Goal: Task Accomplishment & Management: Complete application form

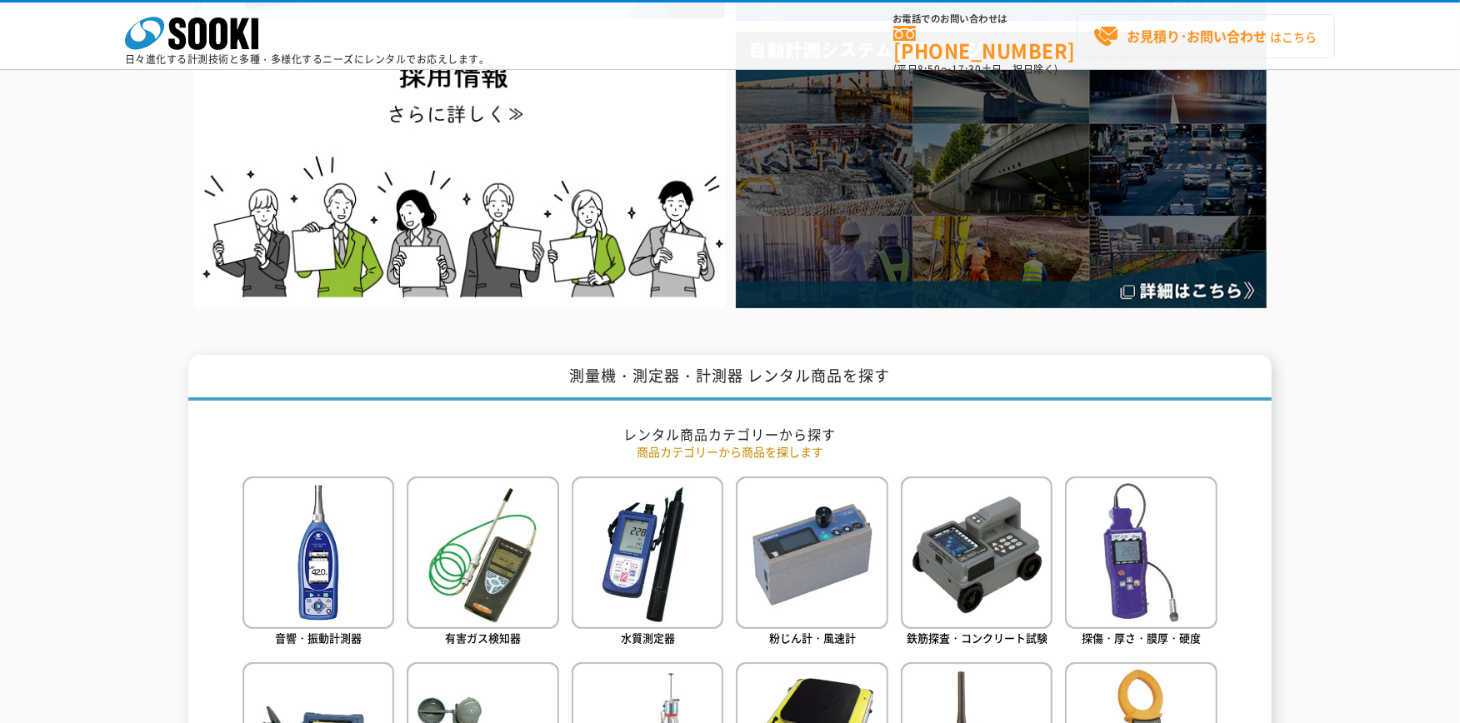
scroll to position [370, 0]
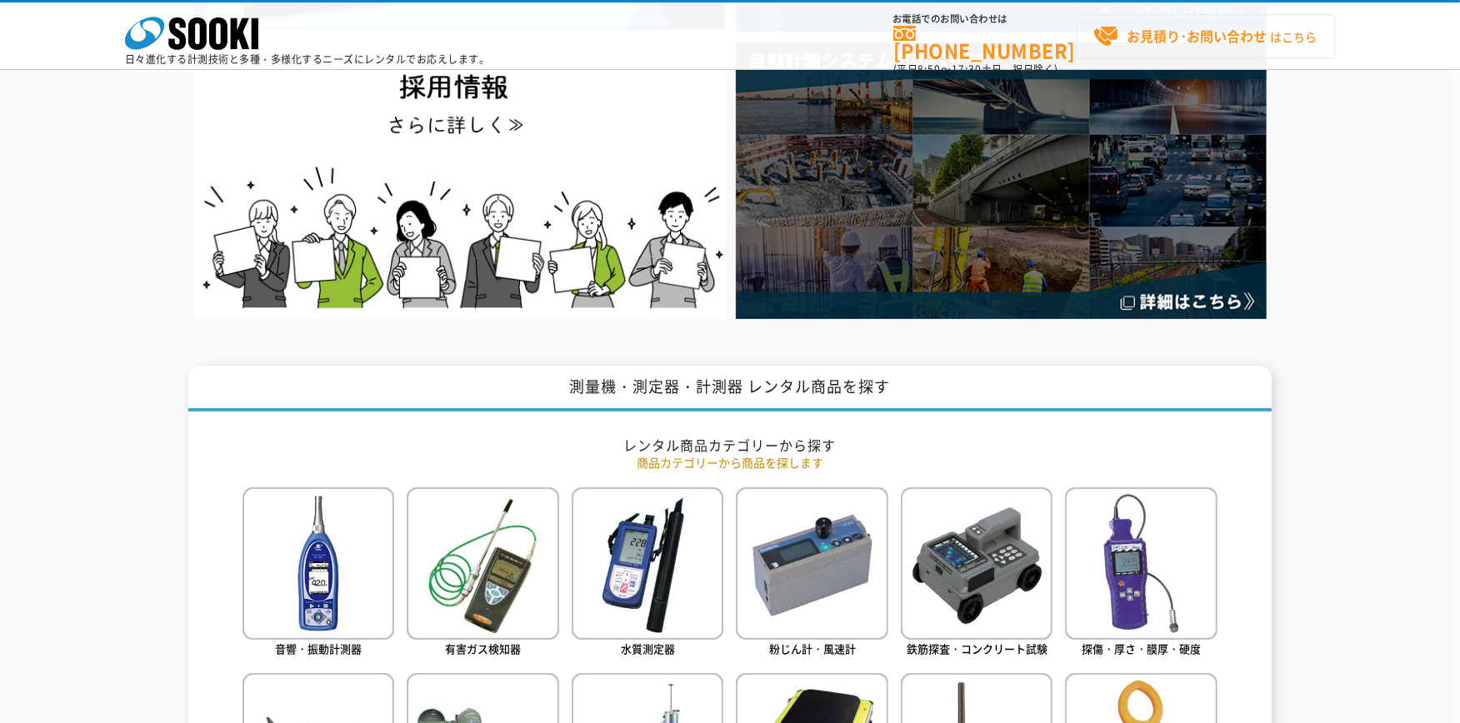
click at [1206, 27] on strong "お見積り･お問い合わせ" at bounding box center [1196, 36] width 140 height 20
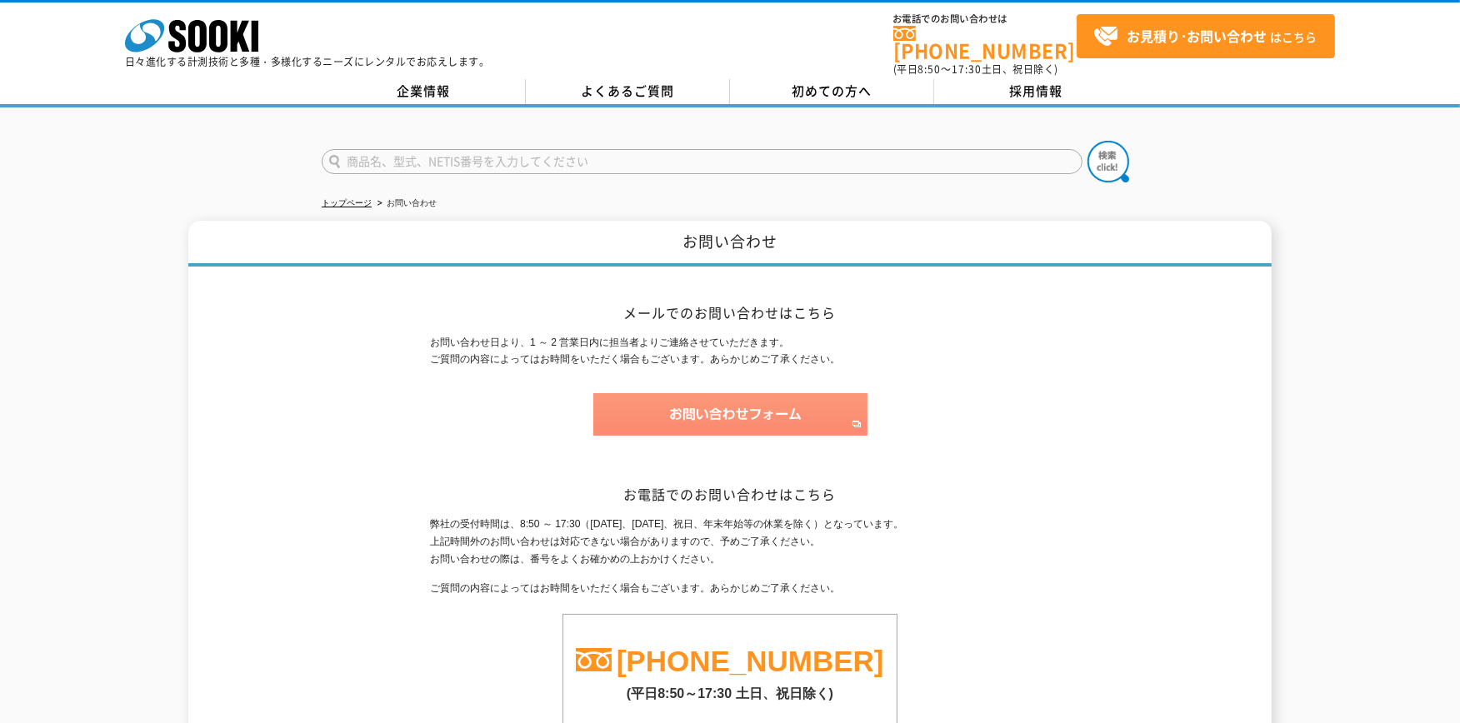
click at [703, 394] on img at bounding box center [730, 414] width 274 height 42
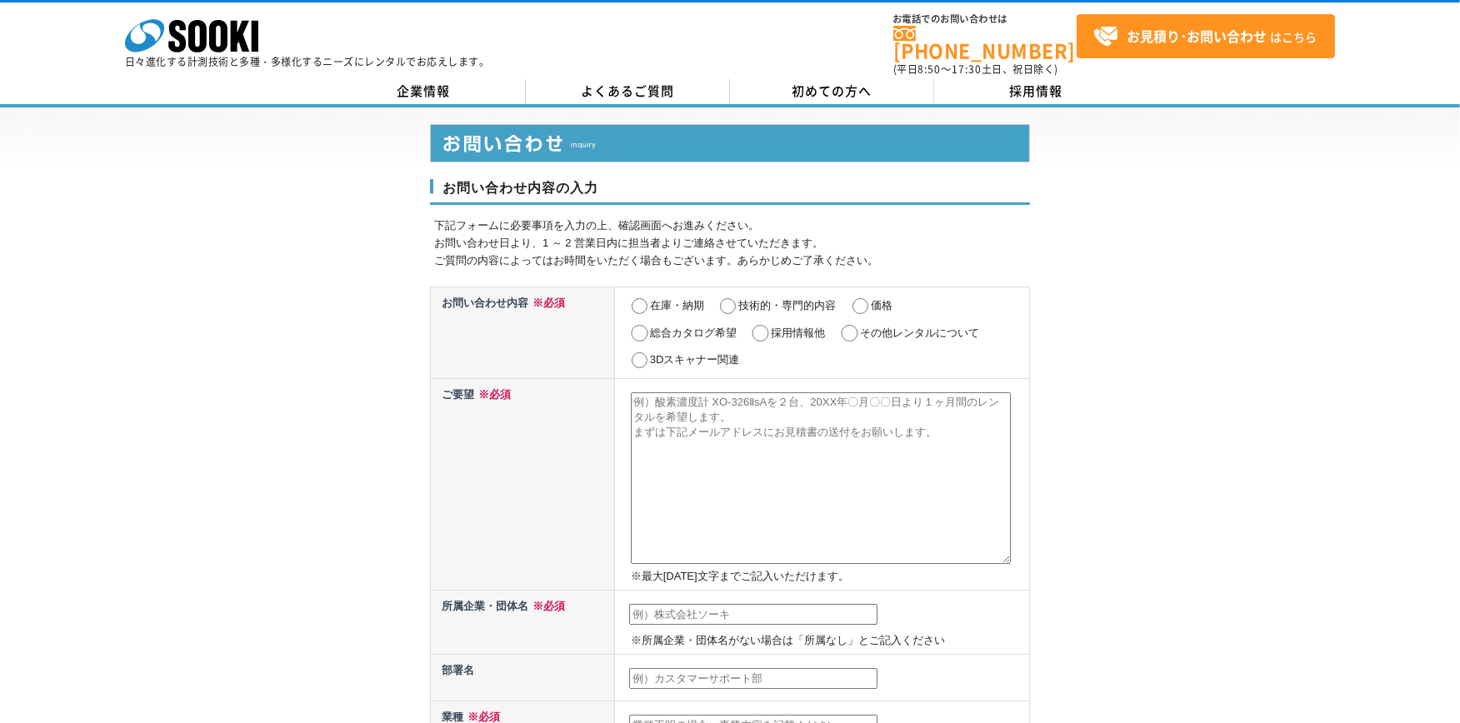
click at [643, 476] on textarea at bounding box center [821, 478] width 380 height 172
click at [916, 395] on textarea "荷重測定器ラジオリンク・プラス RLP55T（0.01t/55t） のレンタル料金を教えてください。" at bounding box center [821, 478] width 380 height 172
click at [806, 417] on textarea "荷重測定器ラジオリンク・プラス RLP55T（0.01t/55t）シャックル付き のレンタル料金を教えてください。" at bounding box center [821, 478] width 380 height 172
type textarea "荷重測定器ラジオリンク・プラス RLP55T（0.01t/55t）シャックル付き のレンタル料金を教えてください。"
click at [854, 325] on input "その他レンタルについて" at bounding box center [849, 333] width 21 height 17
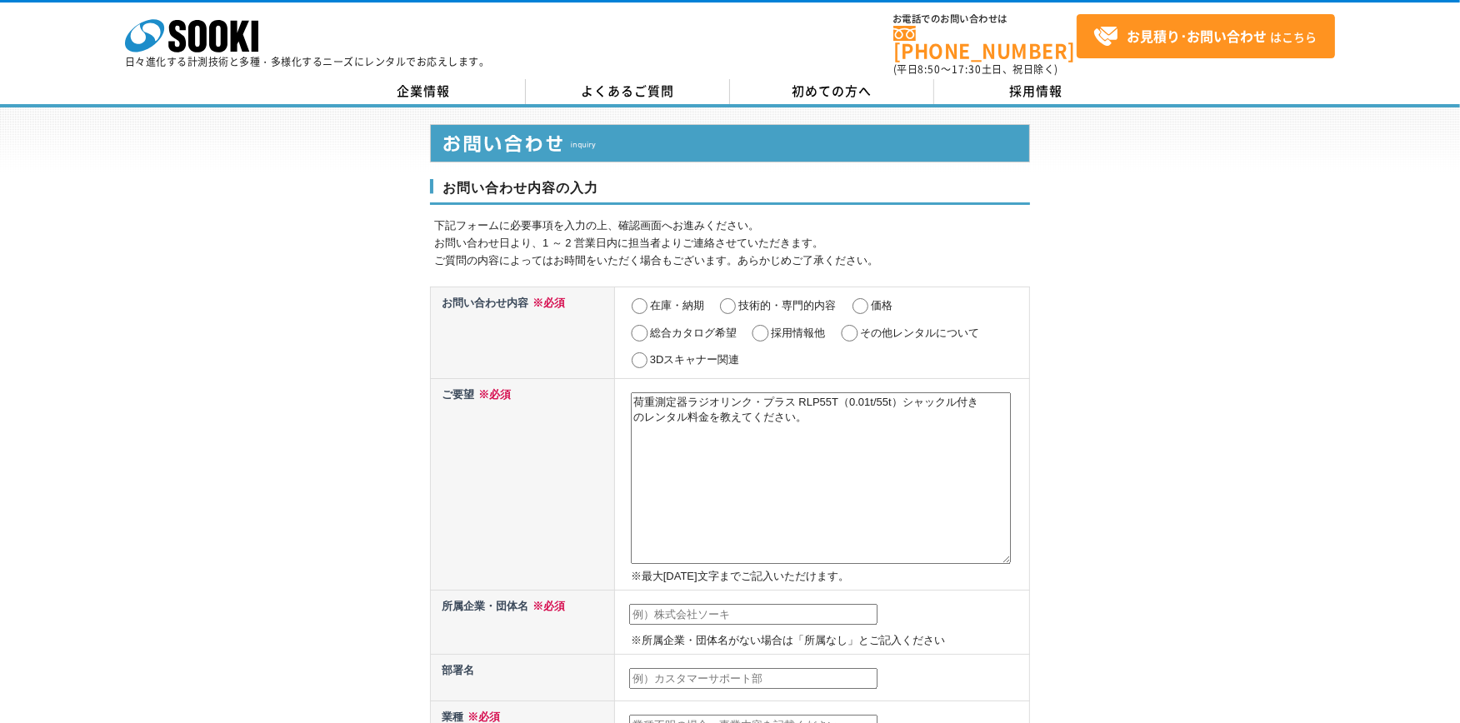
radio input "true"
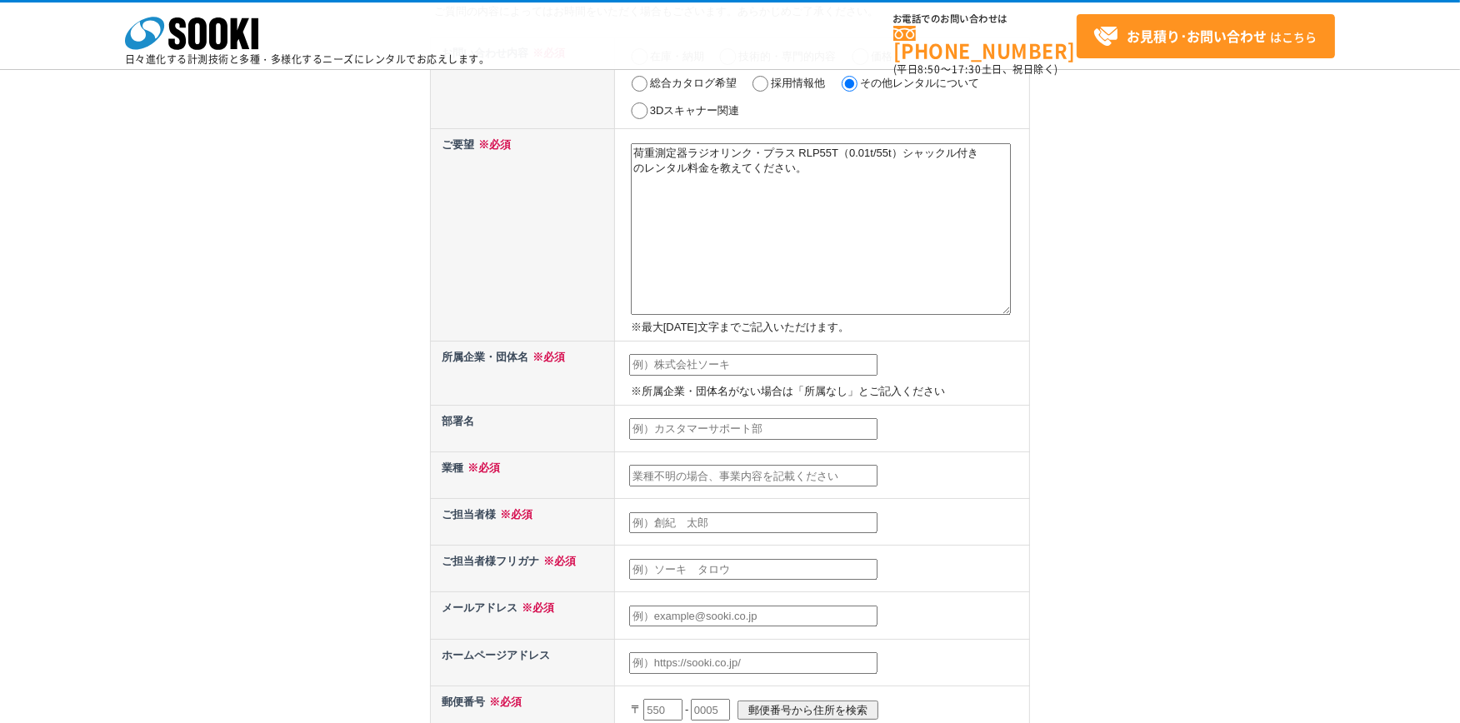
scroll to position [185, 0]
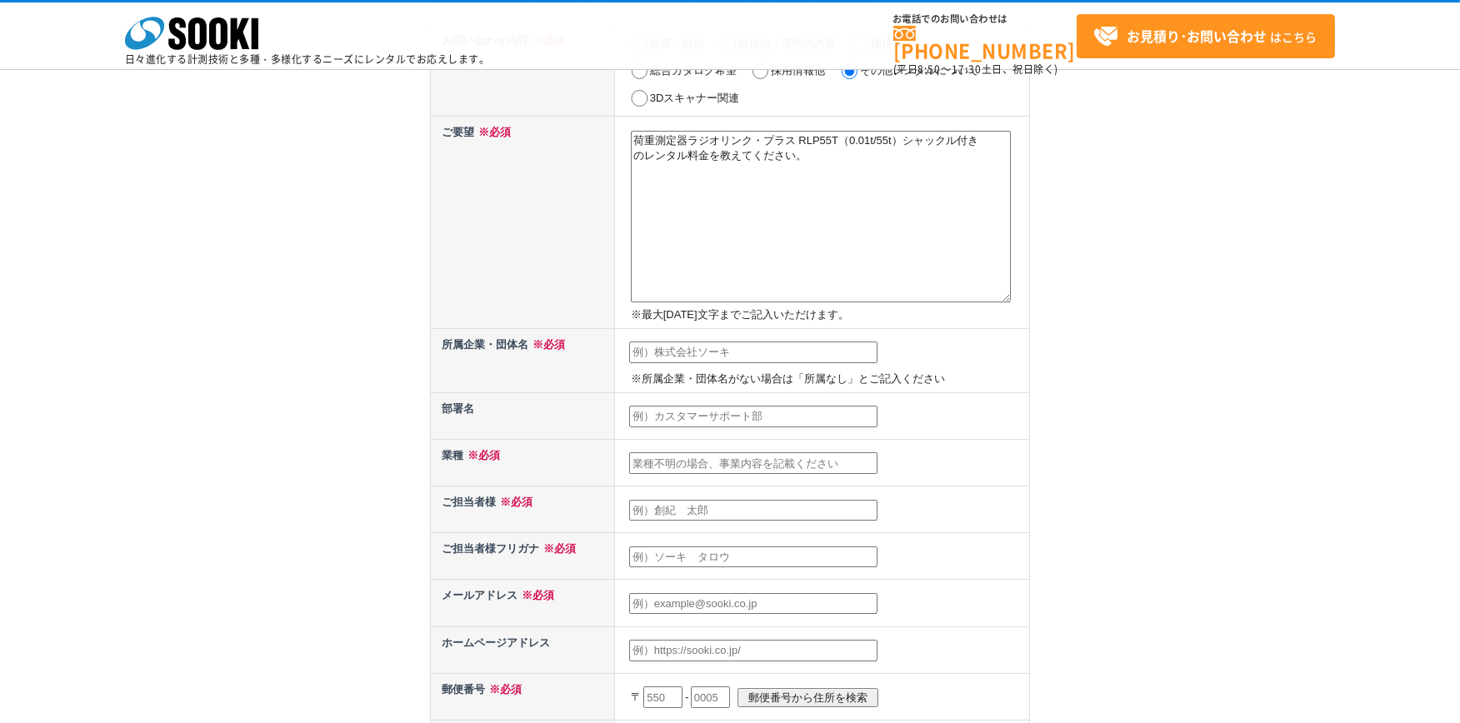
click at [740, 351] on input "text" at bounding box center [753, 353] width 248 height 22
type input "か"
type input "田辺エンジニアリング株式会社"
click at [634, 417] on input "text" at bounding box center [753, 417] width 248 height 22
type input "こ"
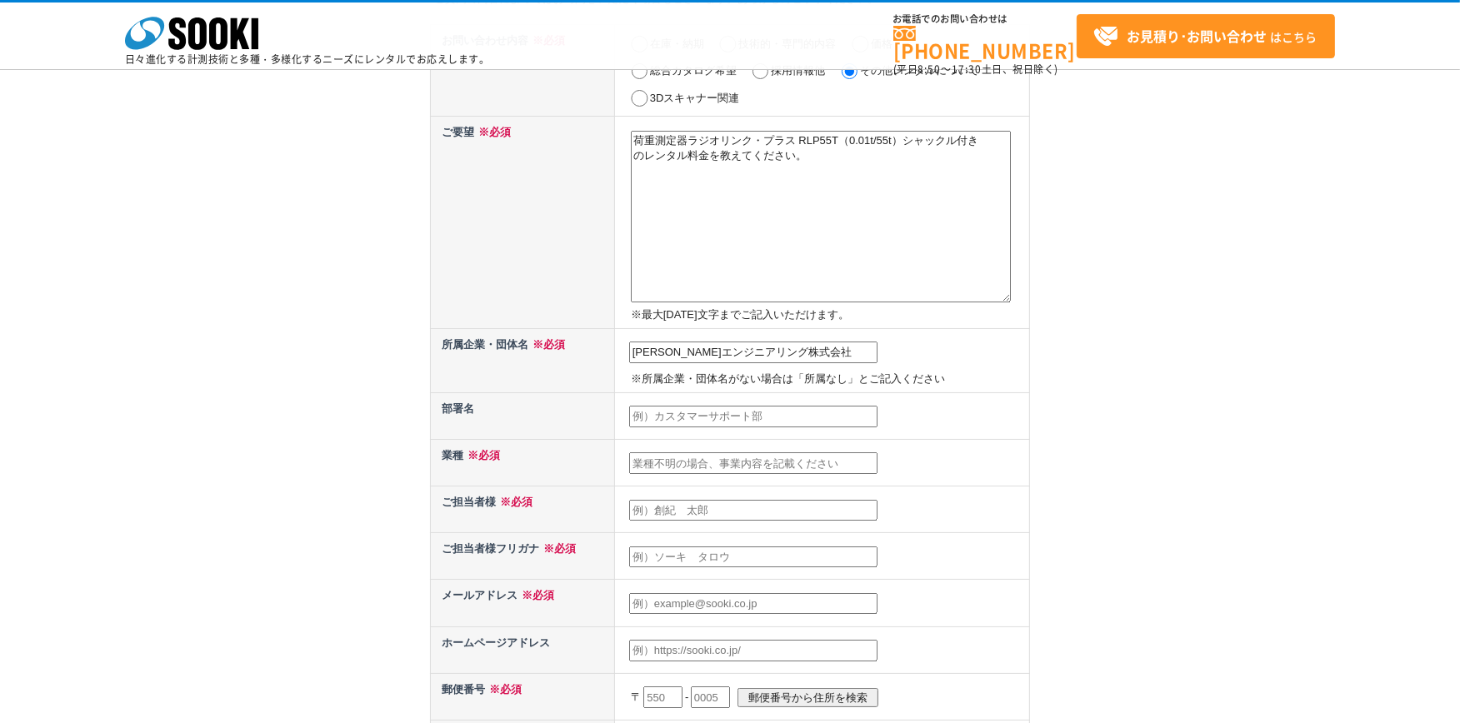
click at [686, 458] on input "text" at bounding box center [753, 463] width 248 height 22
type input "建"
type input "鋼"
type input "お"
type input "鋼"
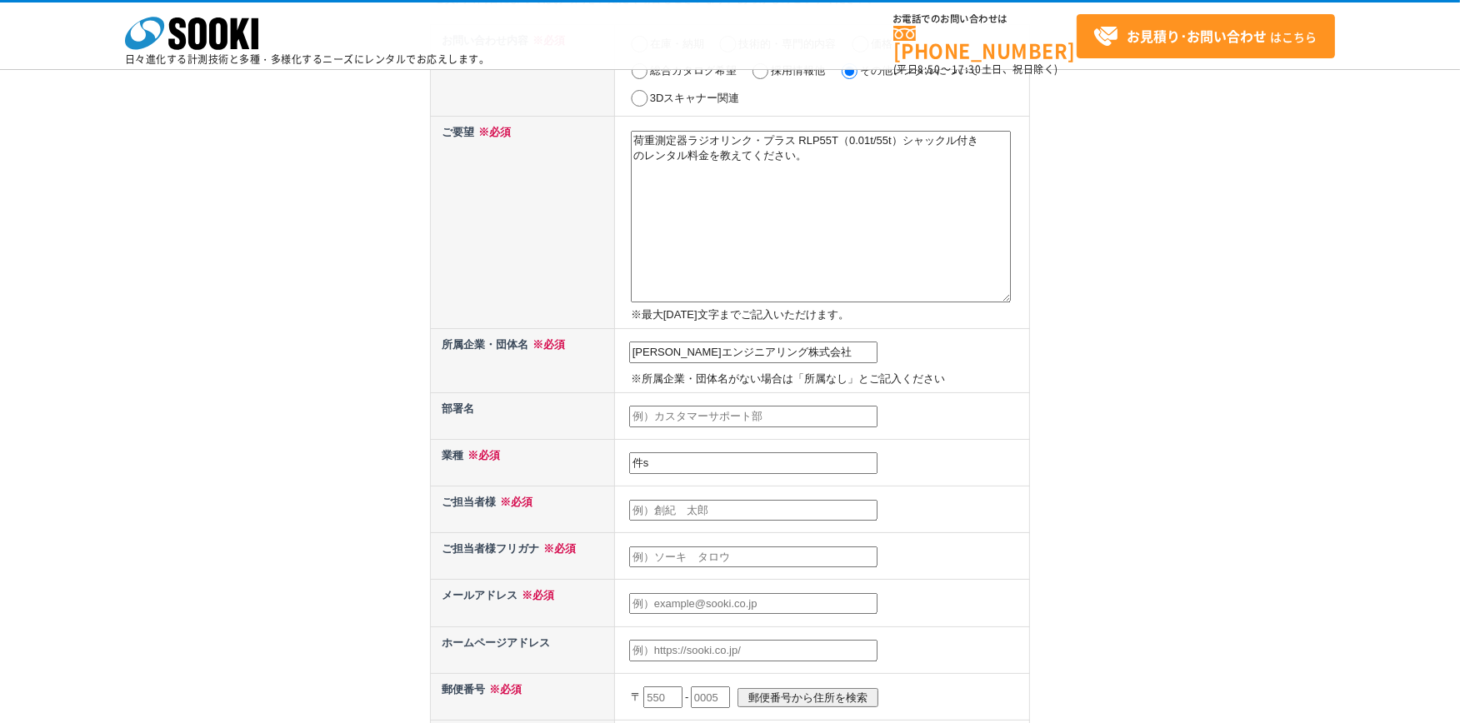
type input "件"
type input "建設業"
click at [704, 506] on input "text" at bounding box center [753, 511] width 248 height 22
click at [655, 547] on input "text" at bounding box center [753, 558] width 248 height 22
click at [652, 502] on input "田辺" at bounding box center [753, 511] width 248 height 22
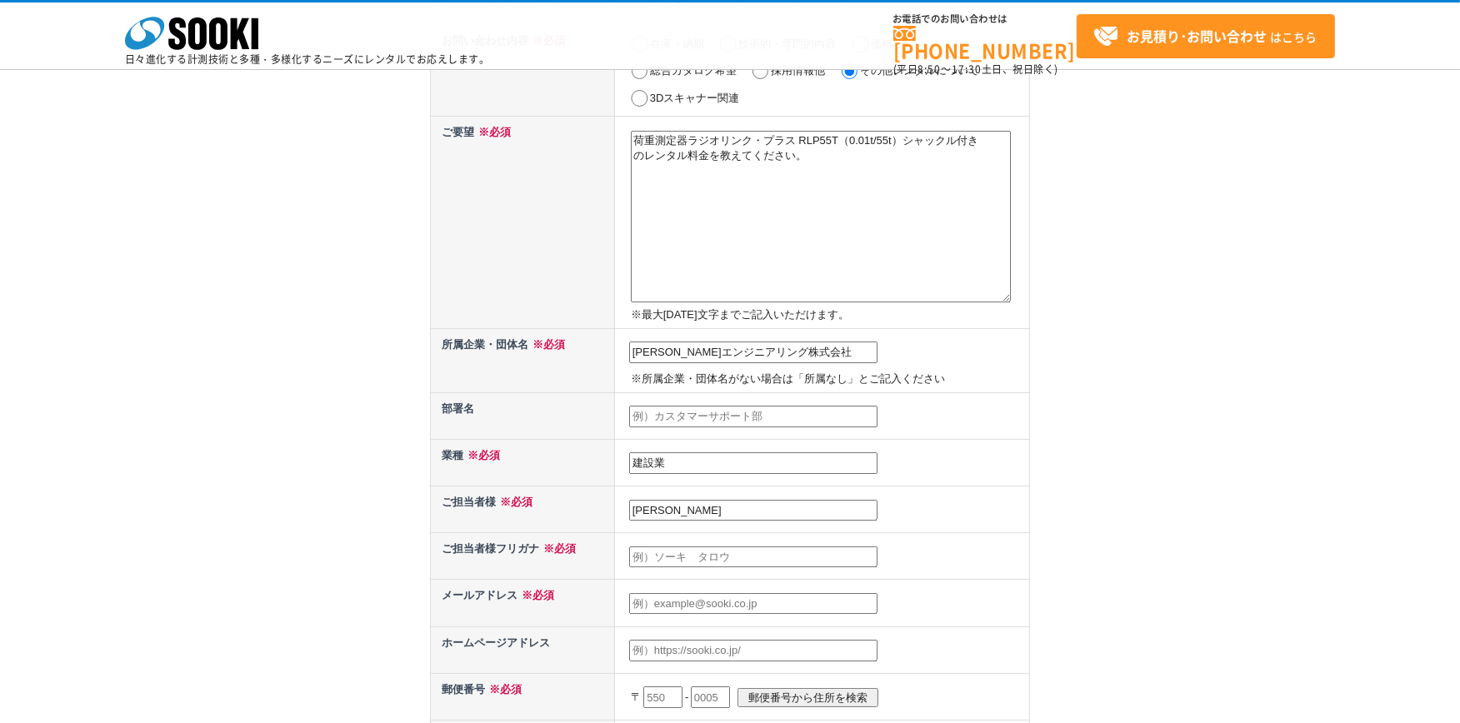
type input "[PERSON_NAME]"
click at [689, 558] on input "text" at bounding box center [753, 558] width 248 height 22
type input "タナベ　マサジ"
click at [652, 597] on input "text" at bounding box center [753, 604] width 248 height 22
type input "[EMAIL_ADDRESS][DOMAIN_NAME]"
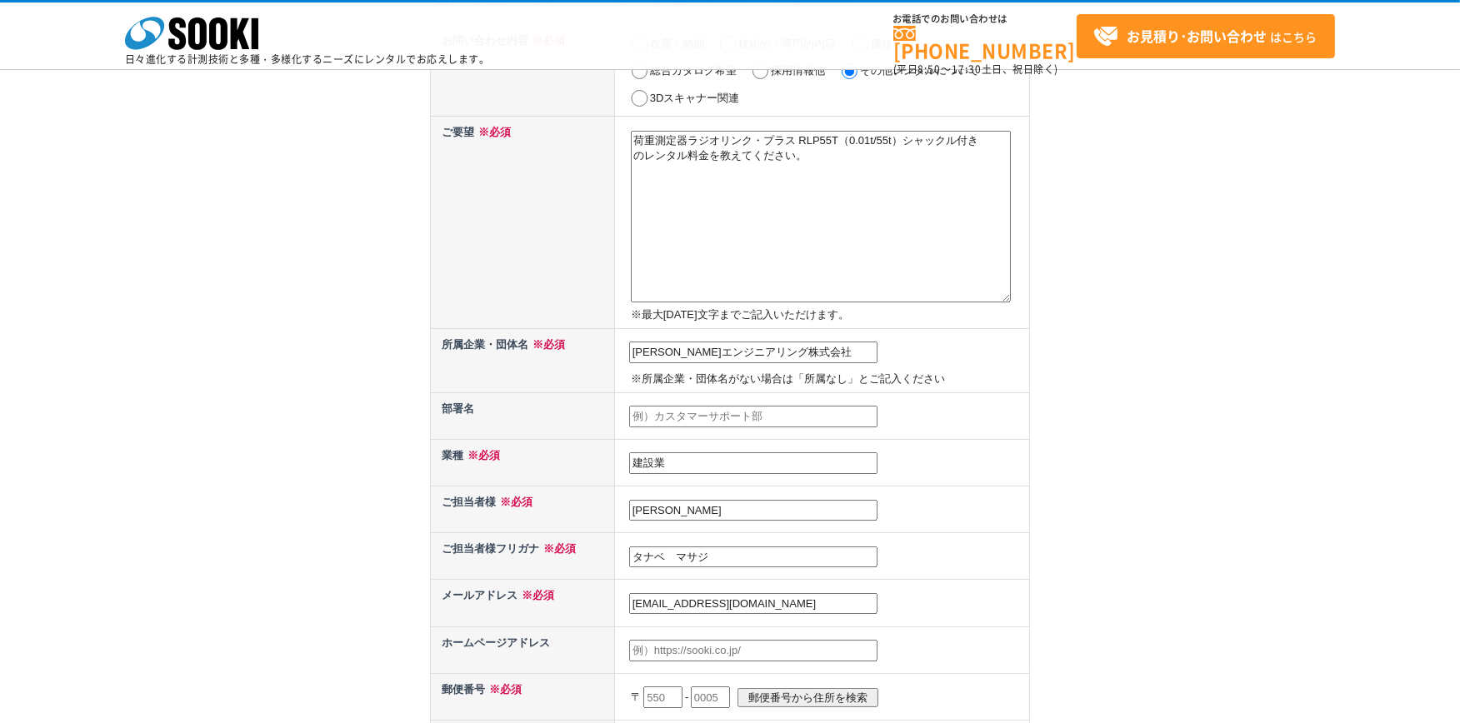
click at [665, 640] on input "text" at bounding box center [753, 651] width 248 height 22
type input "た"
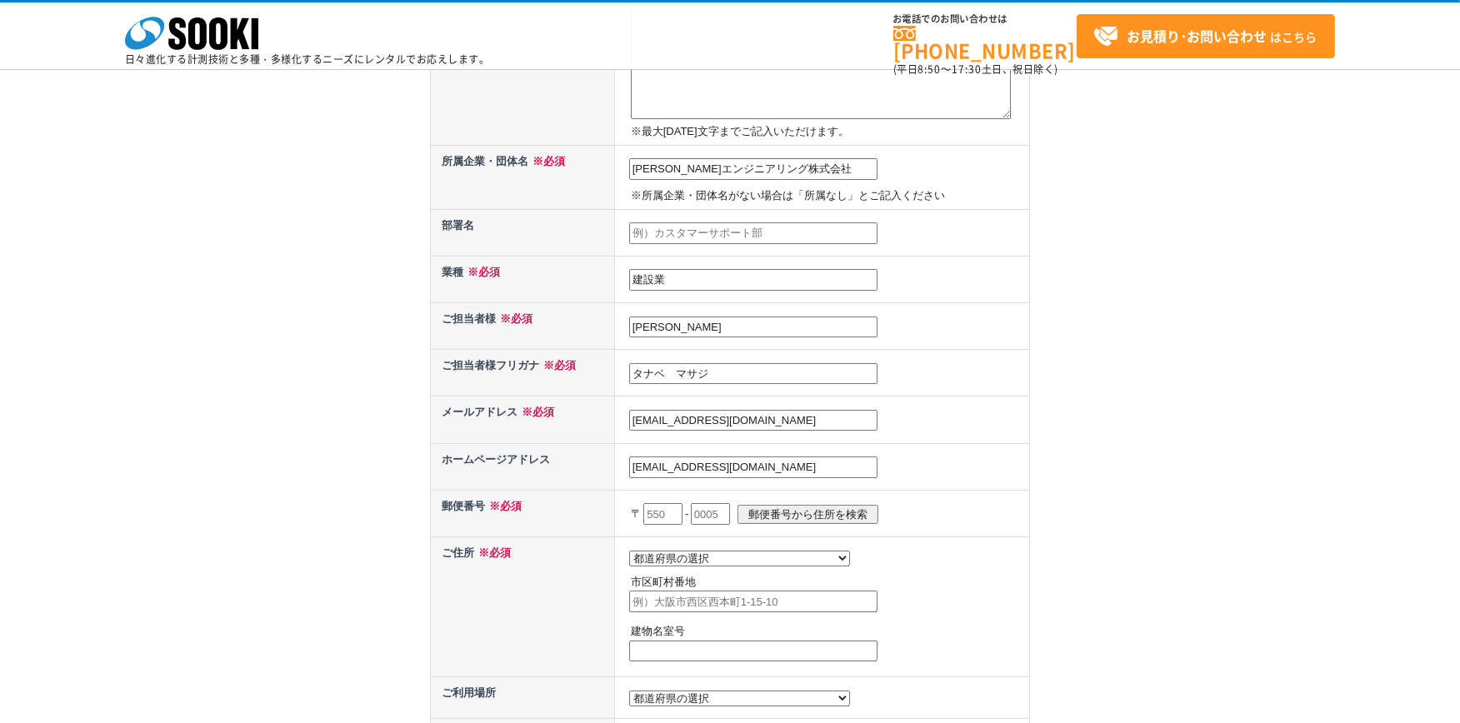
scroll to position [370, 0]
type input "[EMAIL_ADDRESS][DOMAIN_NAME]"
click at [665, 502] on input "text" at bounding box center [662, 513] width 39 height 22
type input "593"
click at [722, 502] on input "text" at bounding box center [710, 513] width 39 height 22
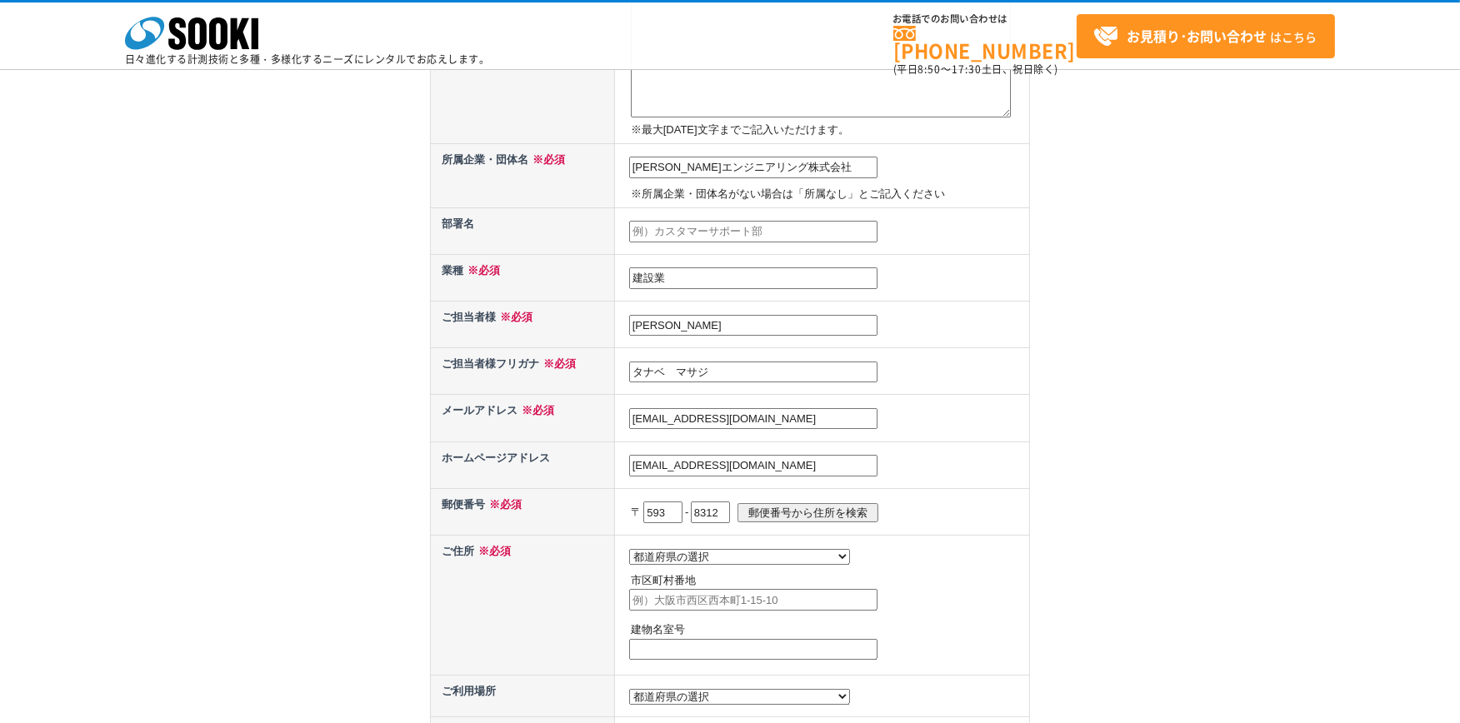
type input "8312"
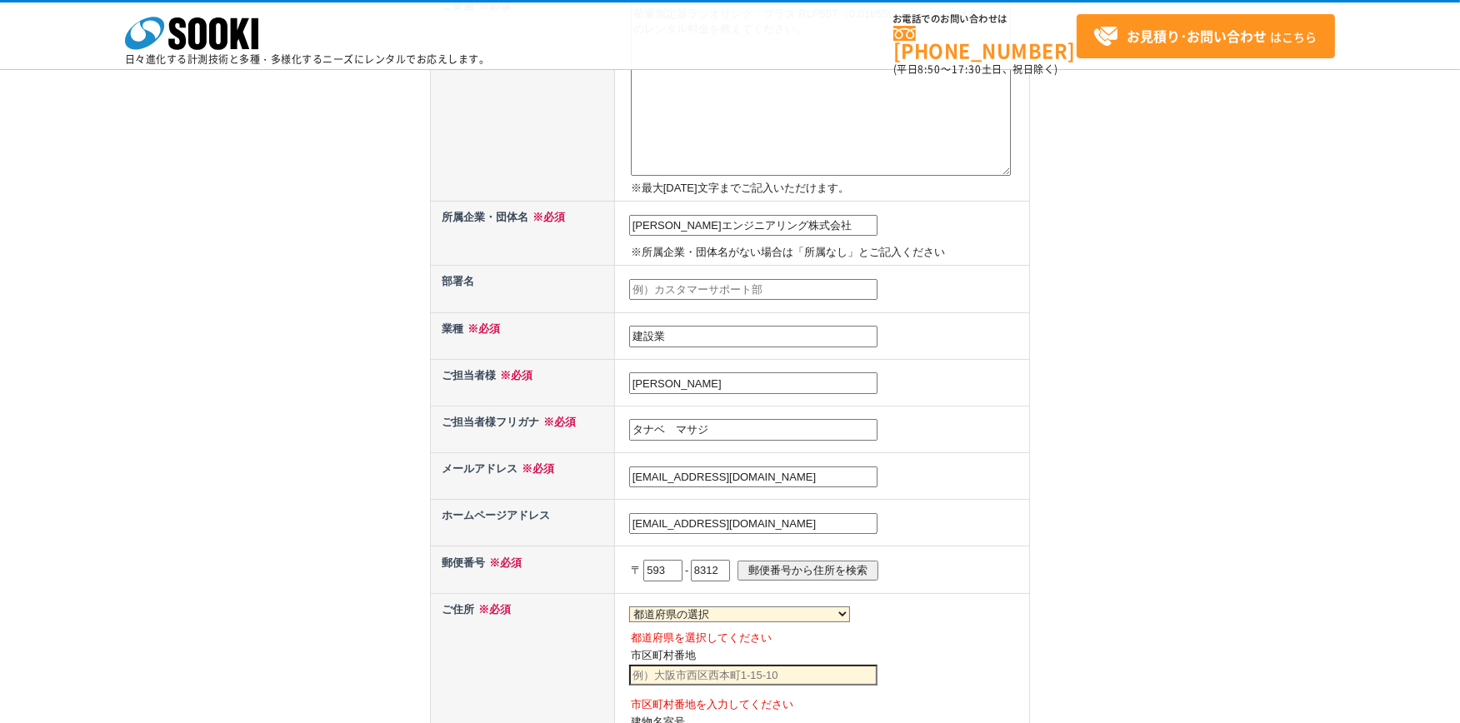
scroll to position [555, 0]
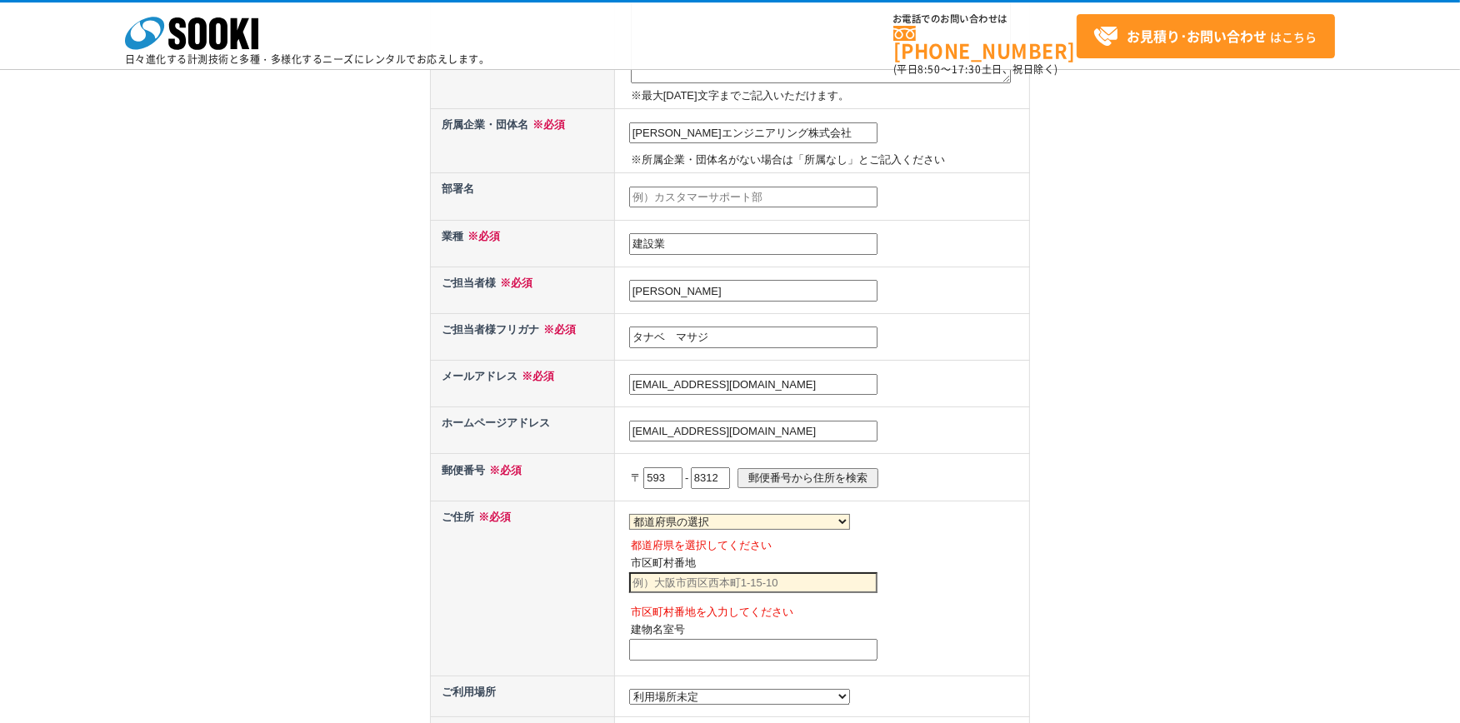
click at [713, 514] on select "都道府県の選択 北海道 青森県 岩手県 宮城県 秋田県 山形県 福島県 茨城県 栃木県 群馬県 埼玉県 千葉県 東京都 神奈川県 新潟県 富山県 石川県 福井…" at bounding box center [739, 522] width 221 height 16
select select "27"
click at [629, 514] on select "都道府県の選択 北海道 青森県 岩手県 宮城県 秋田県 山形県 福島県 茨城県 栃木県 群馬県 埼玉県 千葉県 東京都 神奈川県 新潟県 富山県 石川県 福井…" at bounding box center [739, 522] width 221 height 16
click at [686, 572] on input "text" at bounding box center [753, 583] width 248 height 22
type input "堺市西区草部"
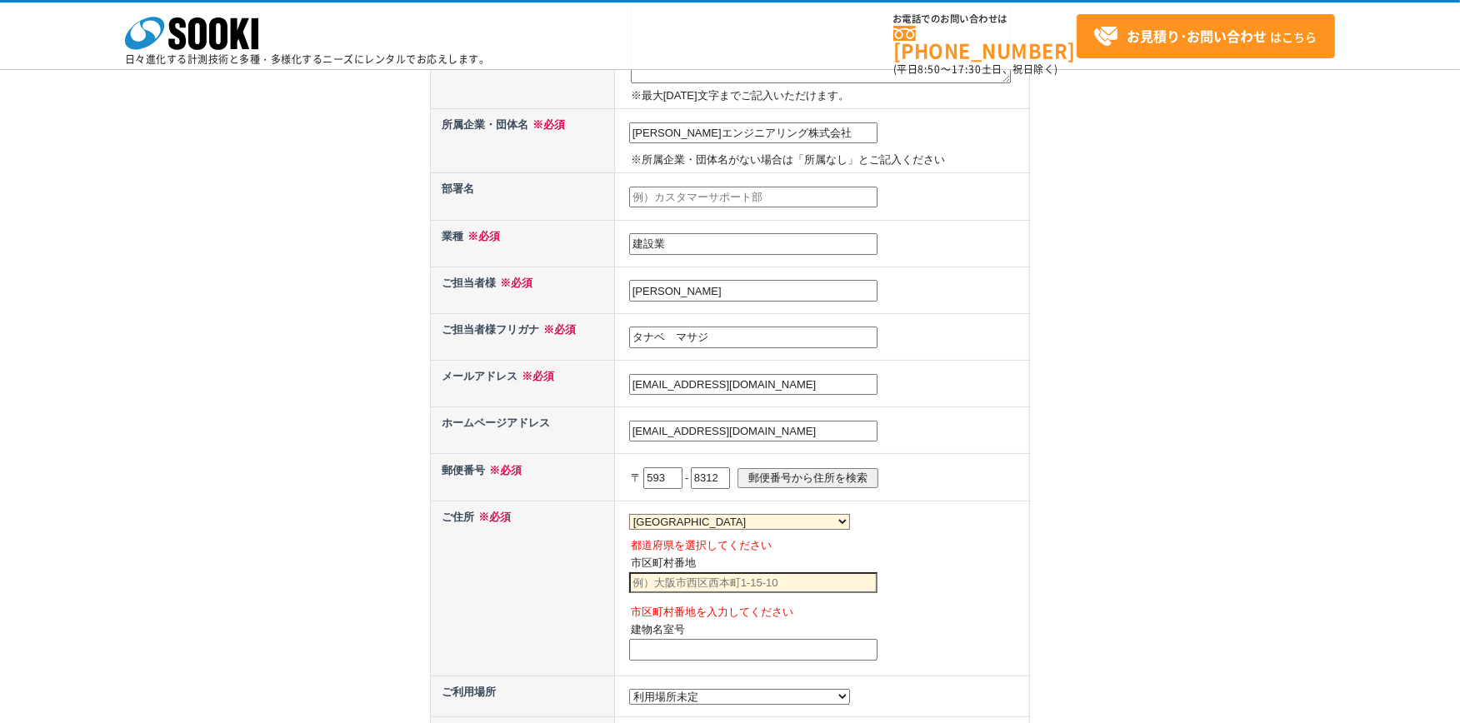
type input "350-7"
drag, startPoint x: 667, startPoint y: 637, endPoint x: 589, endPoint y: 636, distance: 77.5
click at [589, 636] on tr "ご住所 ※必須 都道府県の選択 北海道 青森県 岩手県 宮城県 秋田県 山形県 福島県 茨城県 栃木県 群馬県 埼玉県 千葉県 東京都 神奈川県 新潟県 富山…" at bounding box center [730, 588] width 599 height 175
click at [703, 572] on input "堺市西区草部" at bounding box center [753, 583] width 248 height 22
type input "堺市西区草部350-7"
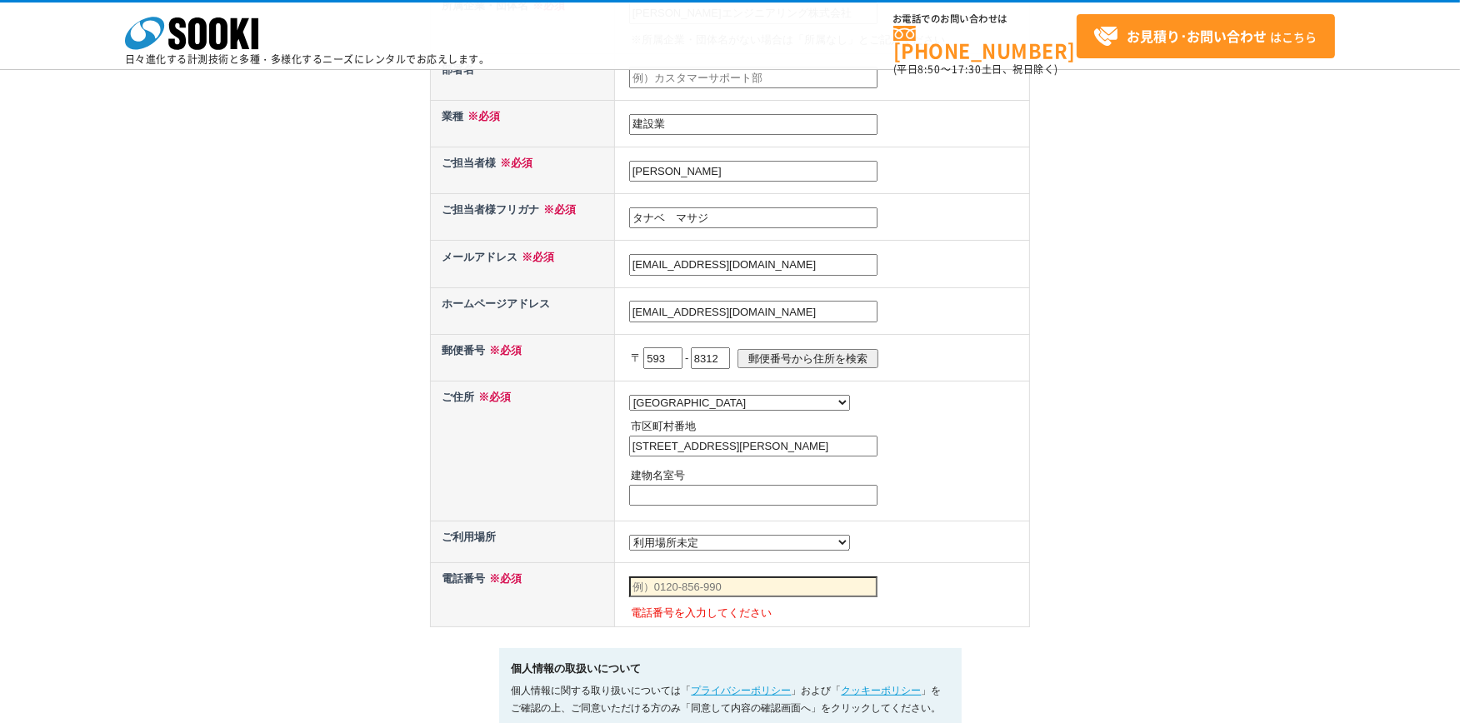
scroll to position [647, 0]
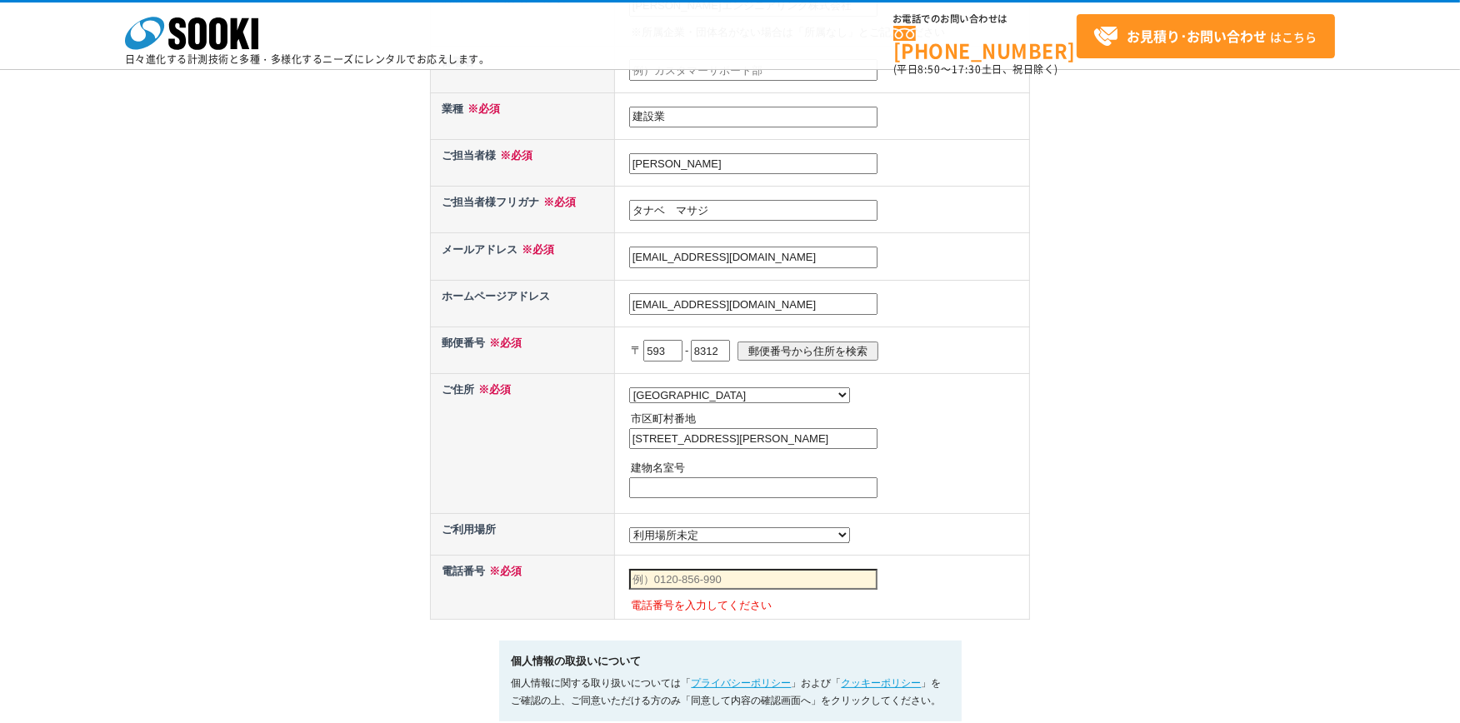
click at [714, 527] on select "都道府県の選択 利用場所未定 北海道 青森県 岩手県 宮城県 秋田県 山形県 福島県 茨城県 栃木県 群馬県 埼玉県 千葉県 東京都 神奈川県 新潟県 富山県…" at bounding box center [739, 535] width 221 height 16
select select "36"
click at [629, 527] on select "都道府県の選択 利用場所未定 北海道 青森県 岩手県 宮城県 秋田県 山形県 福島県 茨城県 栃木県 群馬県 埼玉県 千葉県 東京都 神奈川県 新潟県 富山県…" at bounding box center [739, 535] width 221 height 16
click at [763, 571] on input "text" at bounding box center [753, 580] width 248 height 22
type input "0722723798"
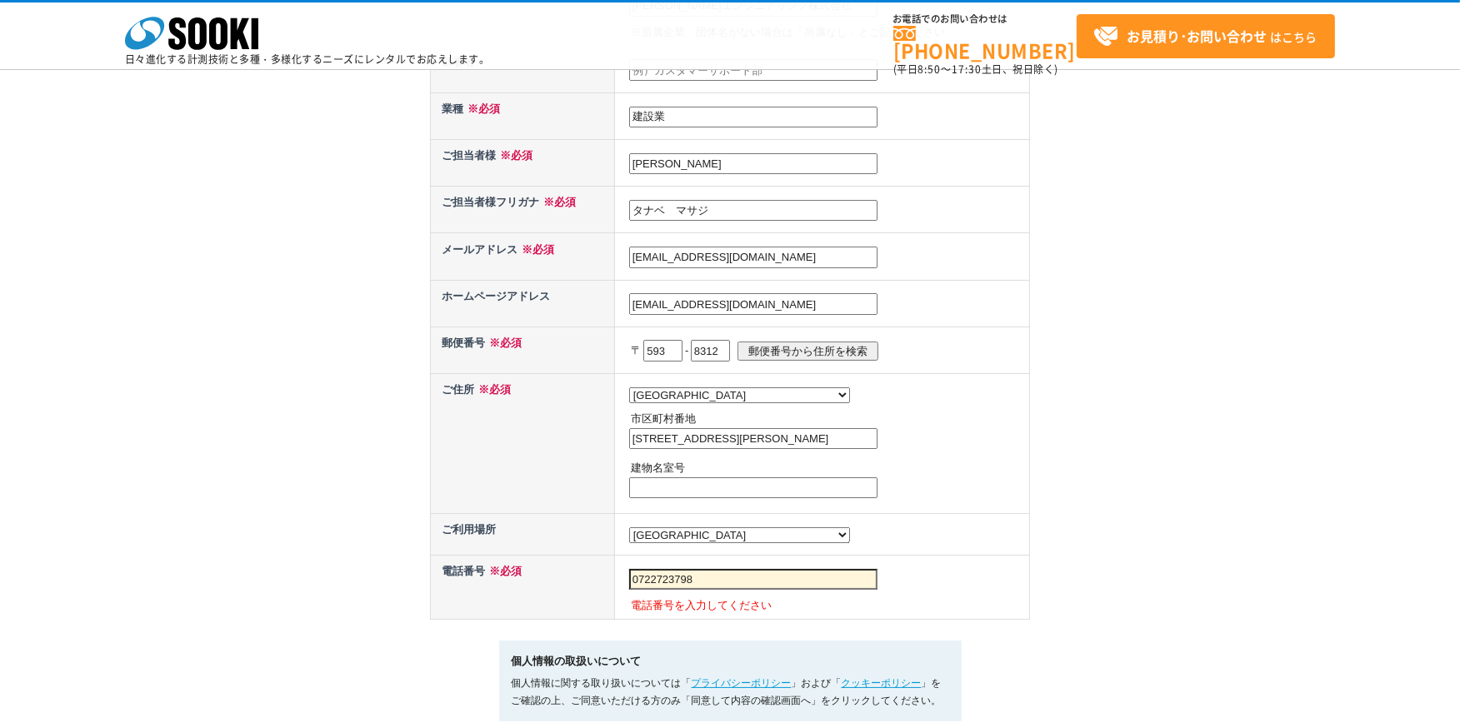
click at [946, 563] on td "0722723798 電話番号を入力してください" at bounding box center [821, 588] width 415 height 64
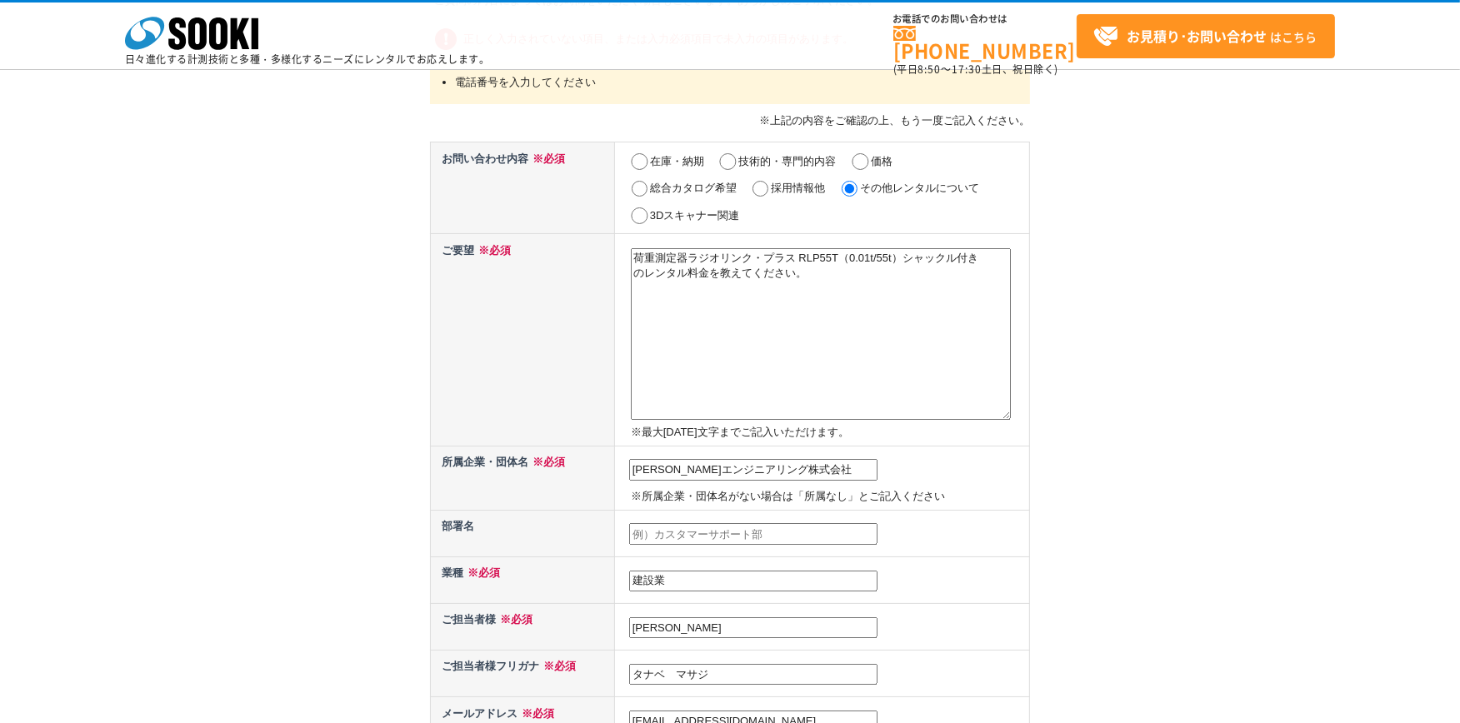
scroll to position [185, 0]
click at [640, 295] on textarea "荷重測定器ラジオリンク・プラス RLP55T（0.01t/55t）シャックル付き のレンタル料金を教えてください。" at bounding box center [821, 333] width 380 height 172
click at [816, 278] on textarea "荷重測定器ラジオリンク・プラス RLP55T（0.01t/55t）シャックル付き のレンタル料金を教えてください。" at bounding box center [821, 333] width 380 height 172
click at [634, 252] on textarea "荷重測定器ラジオリンク・プラス RLP55T（0.01t/55t）シャックル付き のレンタル料金を教えてください。" at bounding box center [821, 333] width 380 height 172
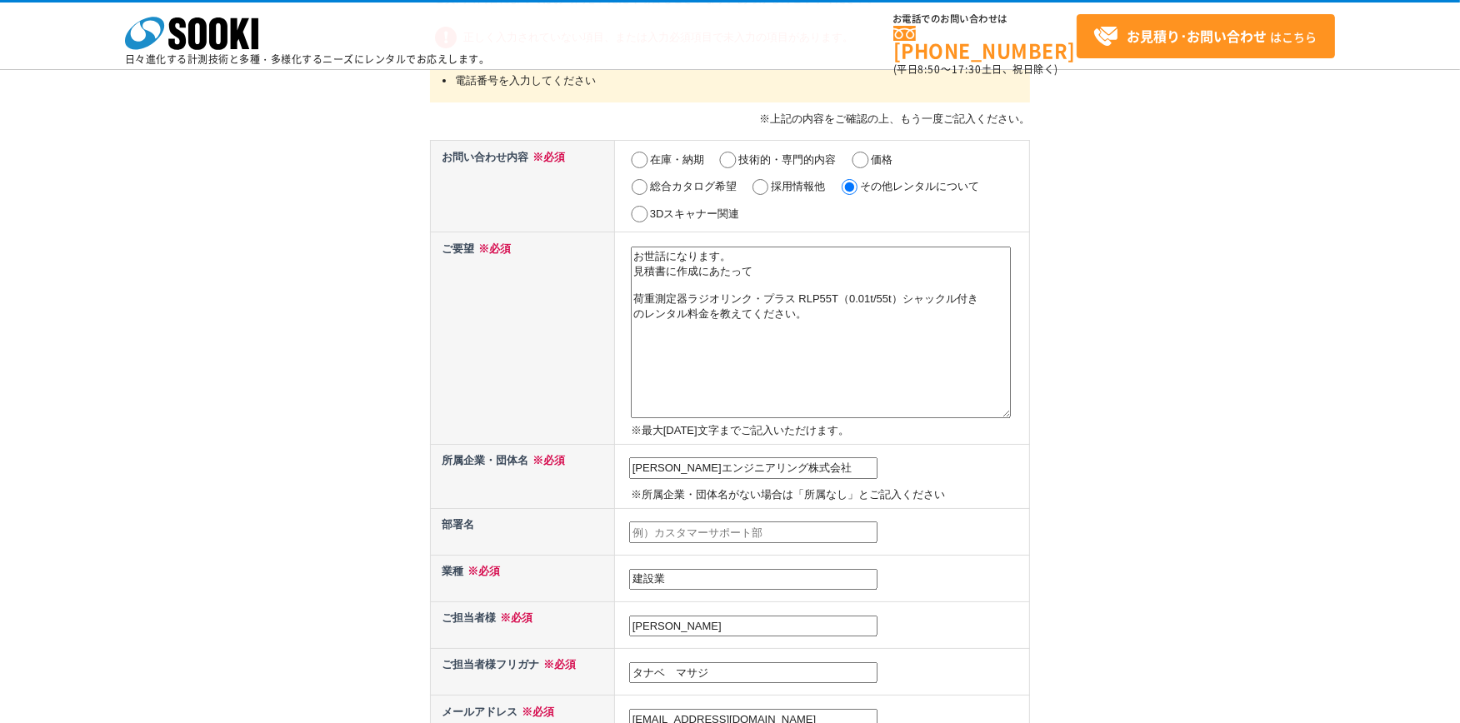
click at [635, 297] on textarea "荷重測定器ラジオリンク・プラス RLP55T（0.01t/55t）シャックル付き のレンタル料金を教えてください。" at bounding box center [821, 333] width 380 height 172
click at [805, 309] on textarea "荷重測定器ラジオリンク・プラス RLP55T（0.01t/55t）シャックル付き のレンタル料金を教えてください。" at bounding box center [821, 333] width 380 height 172
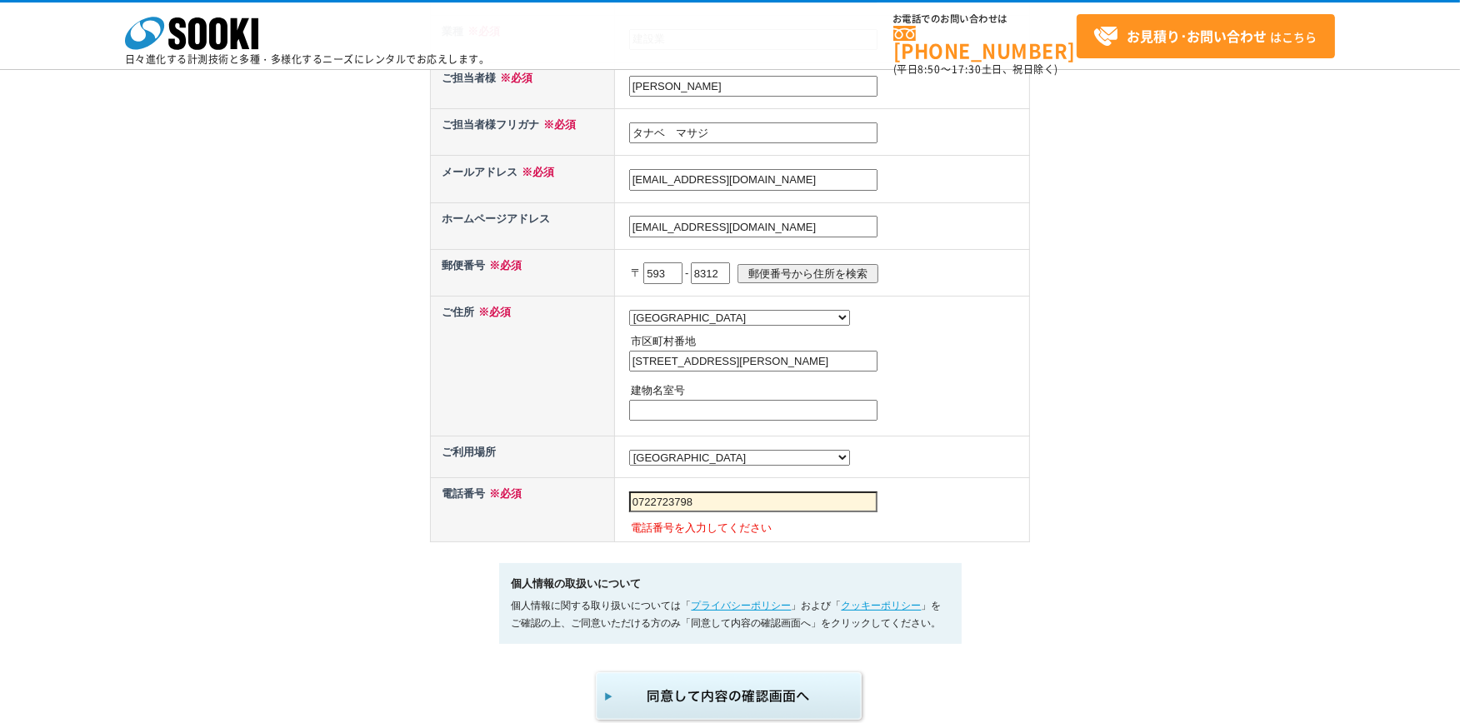
scroll to position [740, 0]
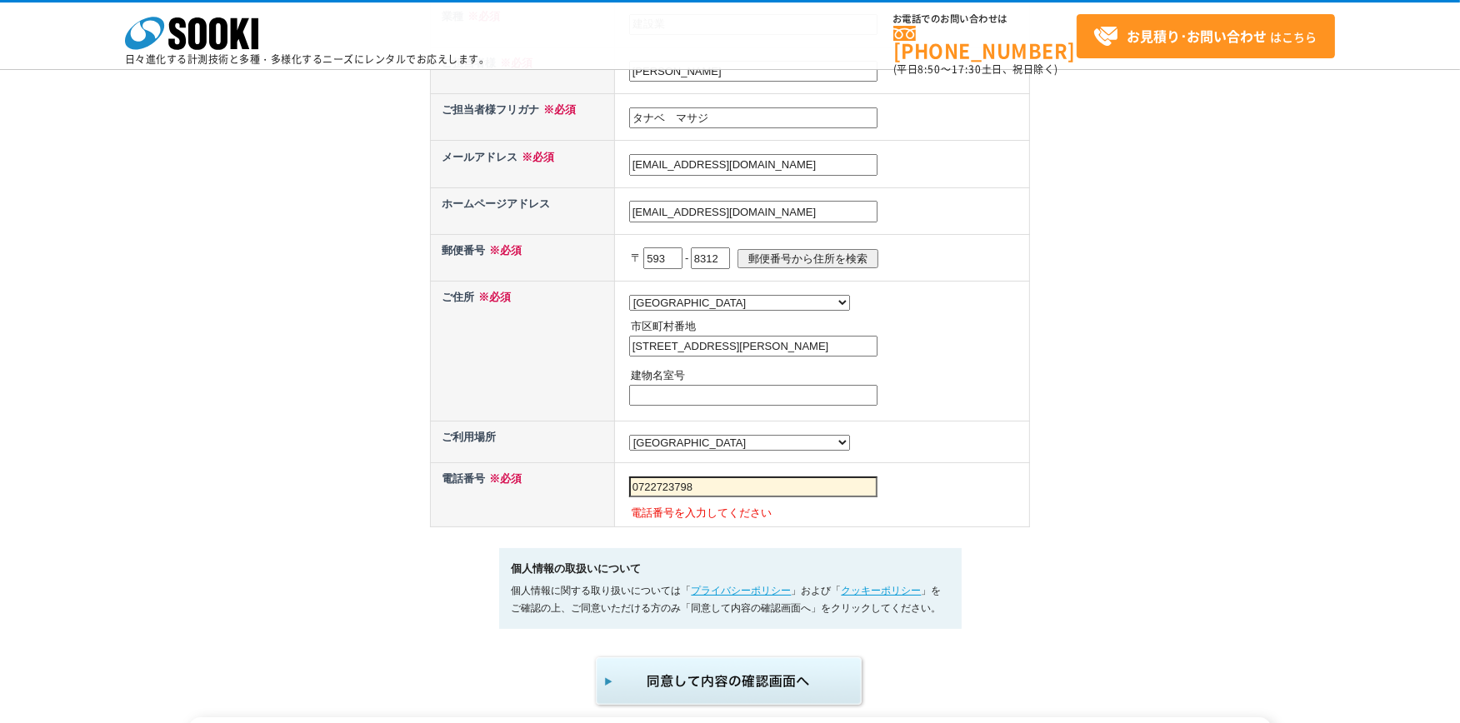
type textarea "お世話になります。 見積書に作成にあたって 荷重測定器ラジオリンク・プラス RLP55T（0.01t/55t）シャックル付き のレンタル料金を教えてください。…"
drag, startPoint x: 711, startPoint y: 475, endPoint x: 610, endPoint y: 485, distance: 101.3
click at [610, 485] on tr "電話番号 ※必須 0722723798 電話番号を入力してください" at bounding box center [730, 495] width 599 height 64
type input "072-272-3798"
click at [921, 481] on td "072-272-3798 電話番号を入力してください" at bounding box center [821, 495] width 415 height 64
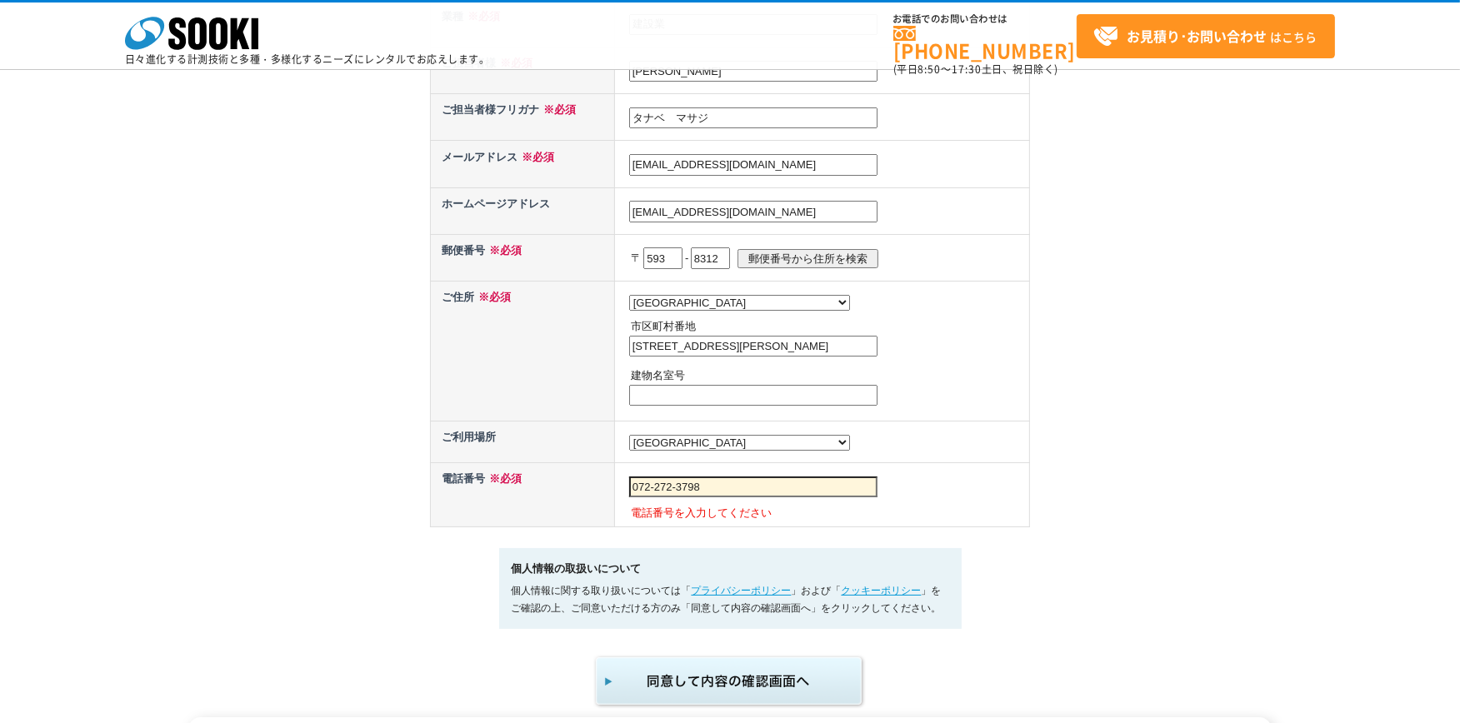
click at [925, 468] on td "072-272-3798 電話番号を入力してください" at bounding box center [821, 495] width 415 height 64
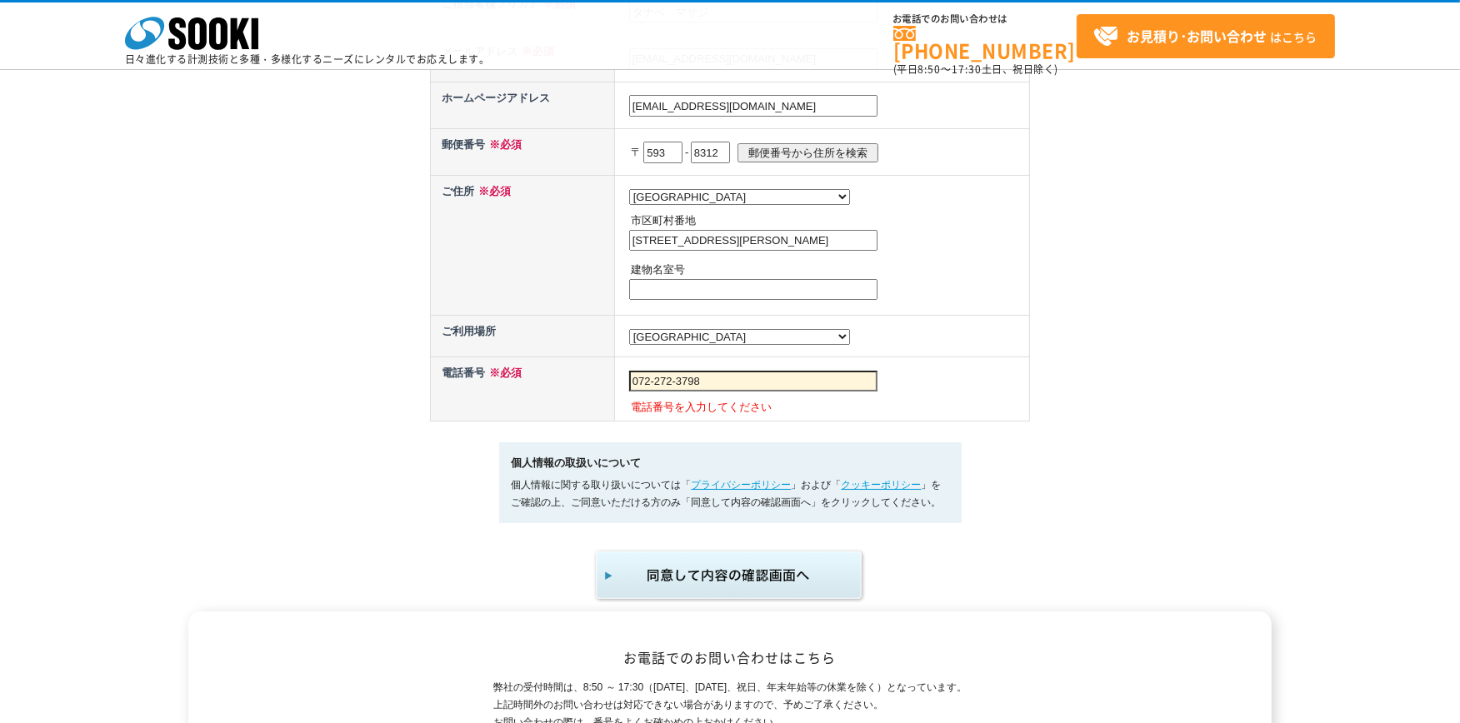
scroll to position [1018, 0]
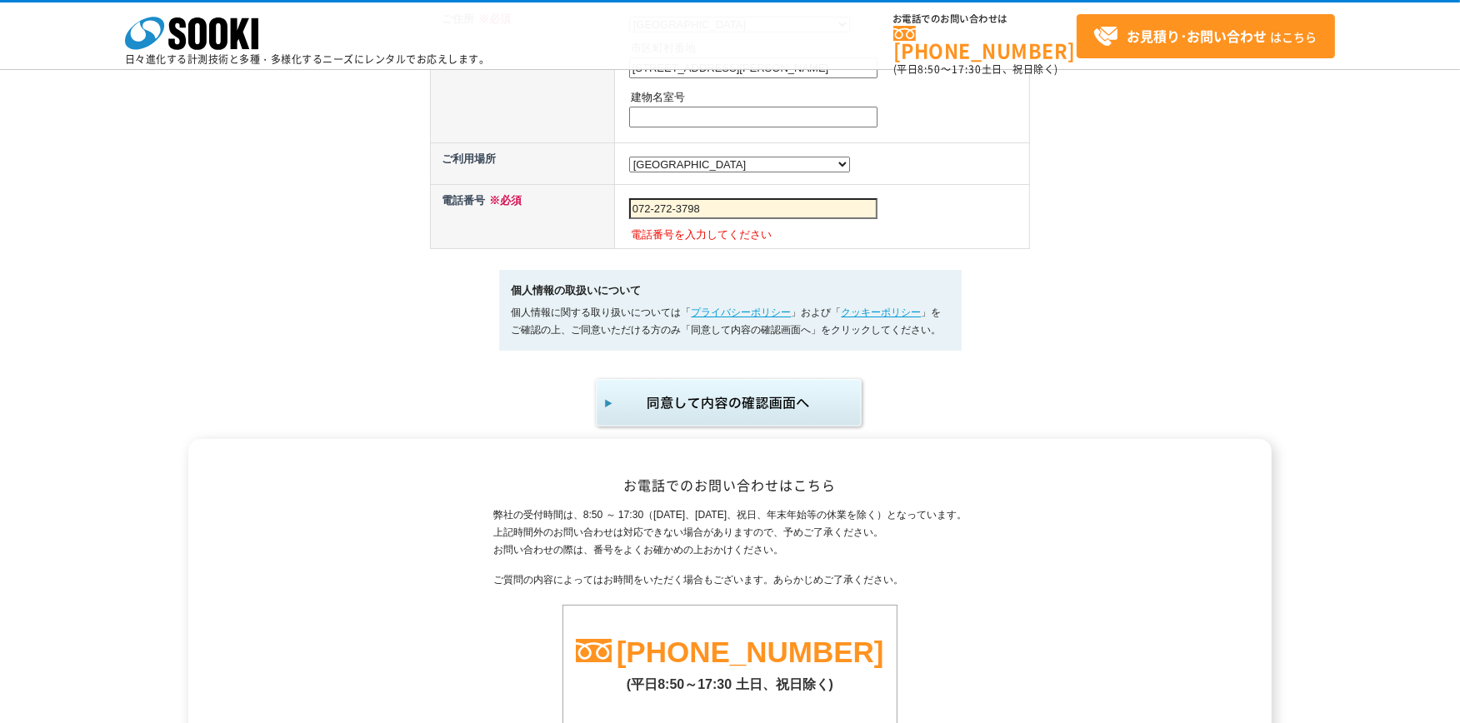
click at [706, 392] on img "submit" at bounding box center [729, 403] width 273 height 55
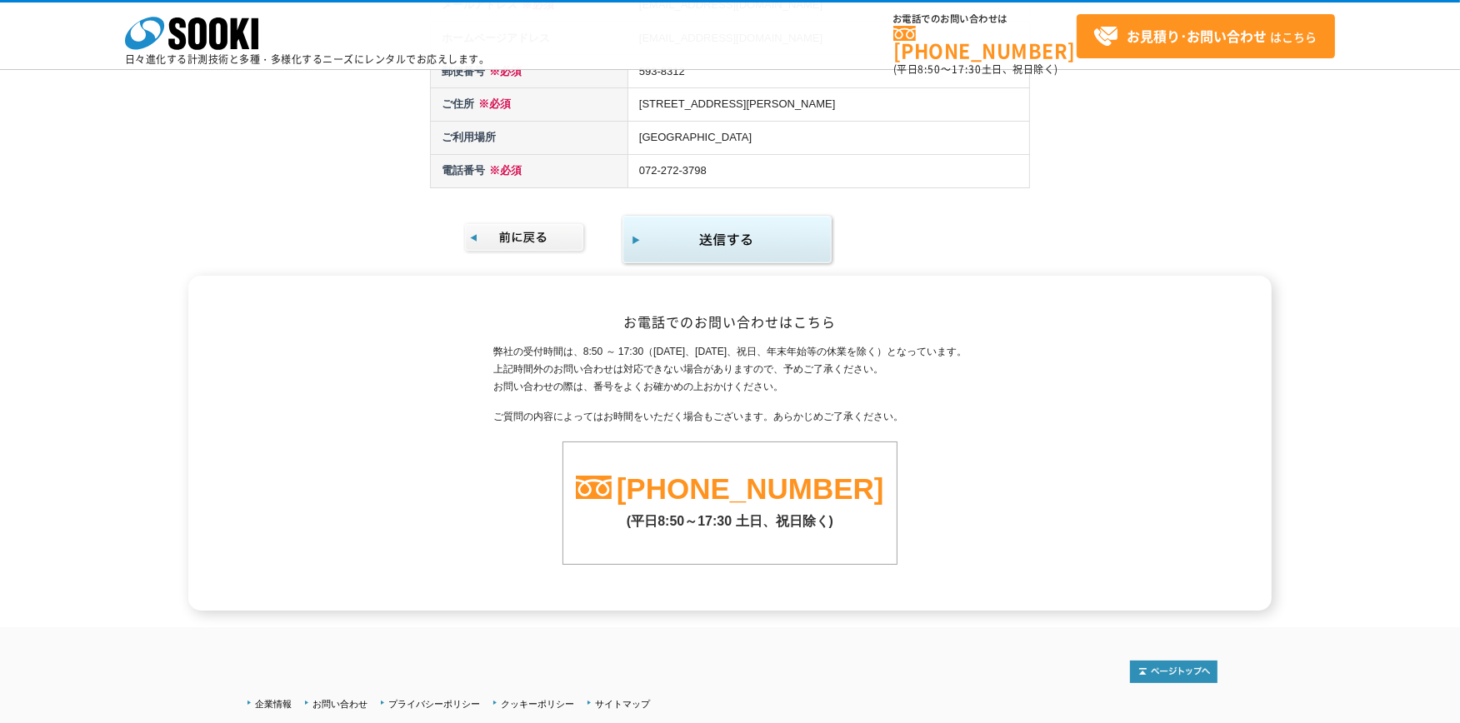
scroll to position [542, 0]
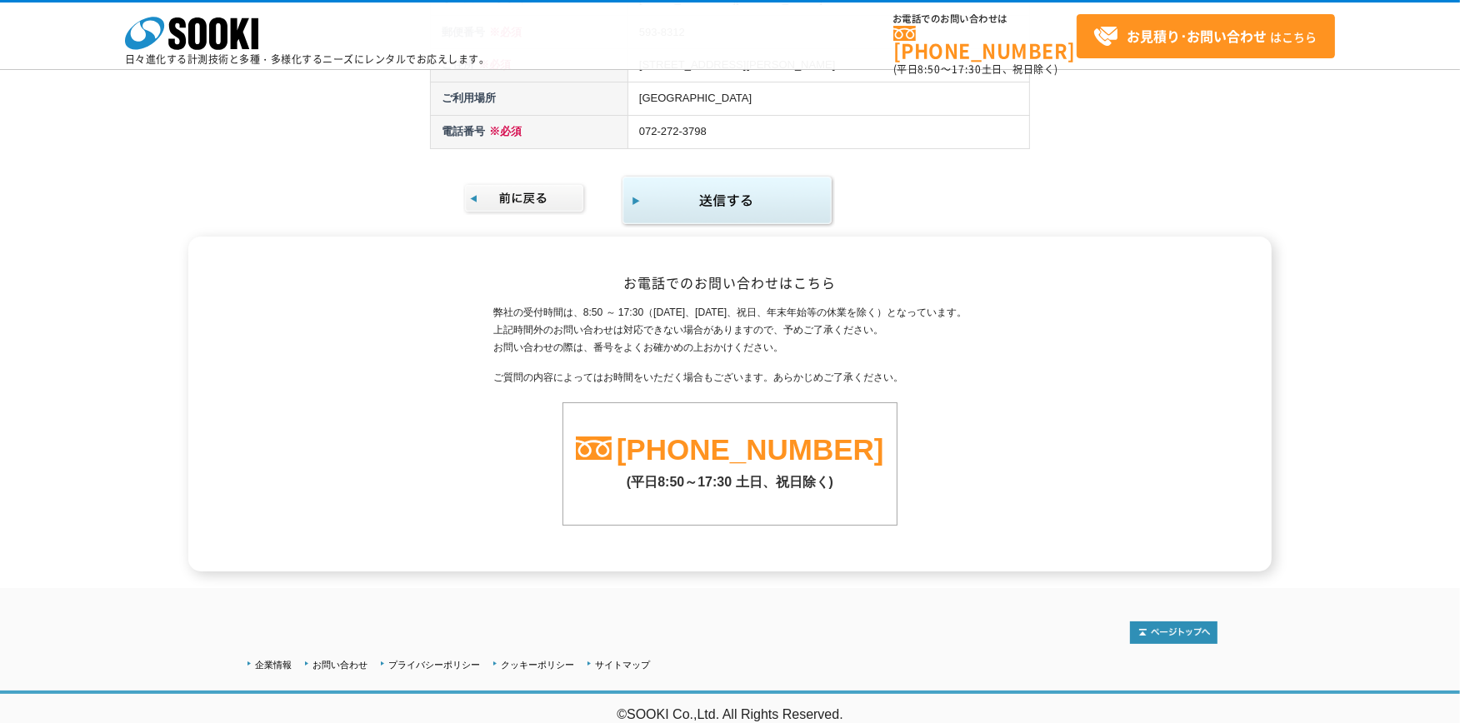
click at [498, 190] on img at bounding box center [525, 198] width 124 height 32
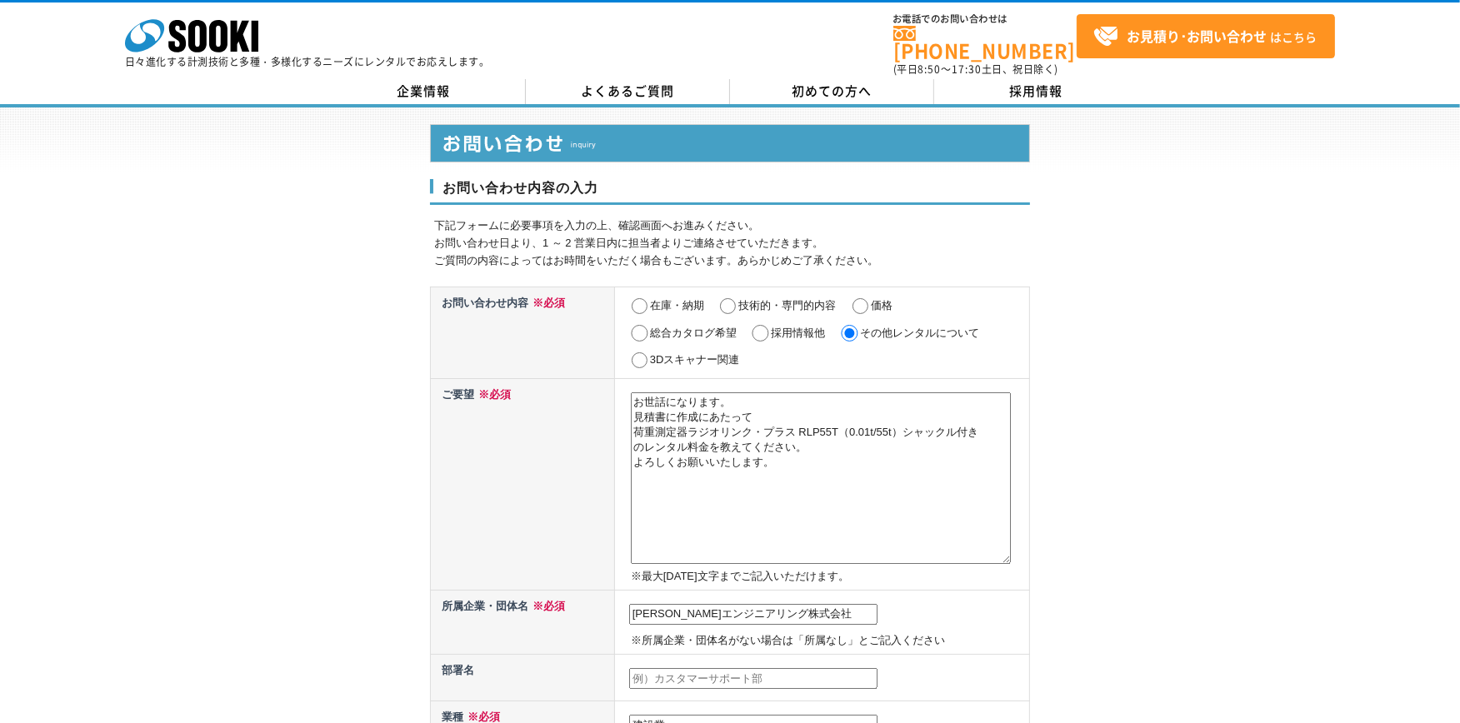
click at [678, 402] on textarea "お世話になります。 見積書に作成にあたって 荷重測定器ラジオリンク・プラス RLP55T（0.01t/55t）シャックル付き のレンタル料金を教えてください。…" at bounding box center [821, 478] width 380 height 172
click at [866, 481] on textarea "お世話になります。 見積書に作成にあたって 荷重測定器ラジオリンク・プラス RLP55T（0.01t/55t）シャックル付き のレンタル料金を教えてください。…" at bounding box center [821, 478] width 380 height 172
click at [753, 400] on textarea "お世話になります。 見積書に作成にあたって 荷重測定器ラジオリンク・プラス RLP55T（0.01t/55t）シャックル付き のレンタル料金を教えてください。…" at bounding box center [821, 478] width 380 height 172
click at [931, 492] on textarea "お世話になります。 見積書に作成にあたって 荷重測定器ラジオリンク・プラス RLP55T（0.01t/55t）シャックル付き のレンタル料金を教えてください。…" at bounding box center [821, 478] width 380 height 172
click at [876, 460] on textarea "お世話になります。 見積書に作成にあたって 荷重測定器ラジオリンク・プラス RLP55T（0.01t/55t）シャックル付き のレンタル料金を教えてください。…" at bounding box center [821, 478] width 380 height 172
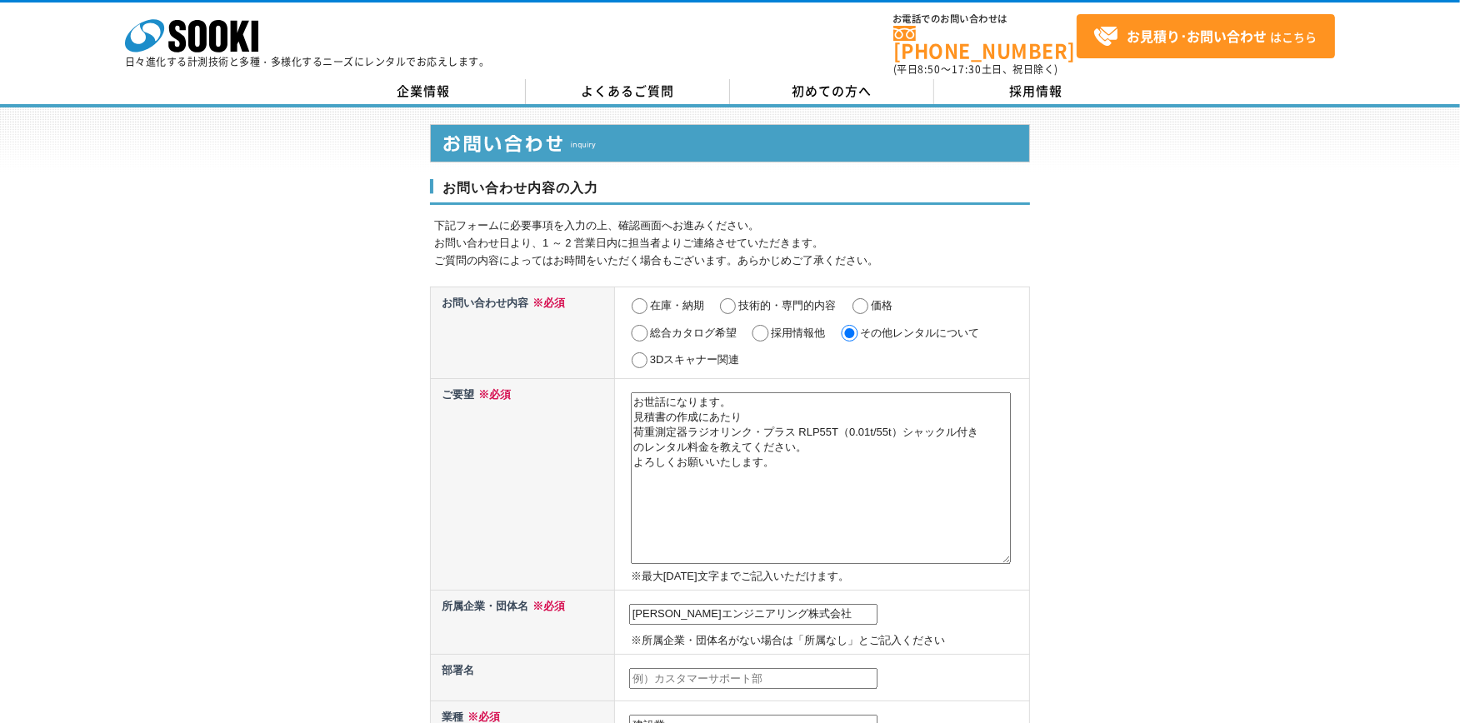
click at [872, 510] on textarea "お世話になります。 見積書に作成にあたって 荷重測定器ラジオリンク・プラス RLP55T（0.01t/55t）シャックル付き のレンタル料金を教えてください。…" at bounding box center [821, 478] width 380 height 172
drag, startPoint x: 631, startPoint y: 402, endPoint x: 742, endPoint y: 402, distance: 111.6
click at [742, 402] on textarea "お世話になります。 見積書に作成にあたって 荷重測定器ラジオリンク・プラス RLP55T（0.01t/55t）シャックル付き のレンタル料金を教えてください。…" at bounding box center [821, 478] width 380 height 172
paste textarea "を作成のため、リース単価が知りたいです。"
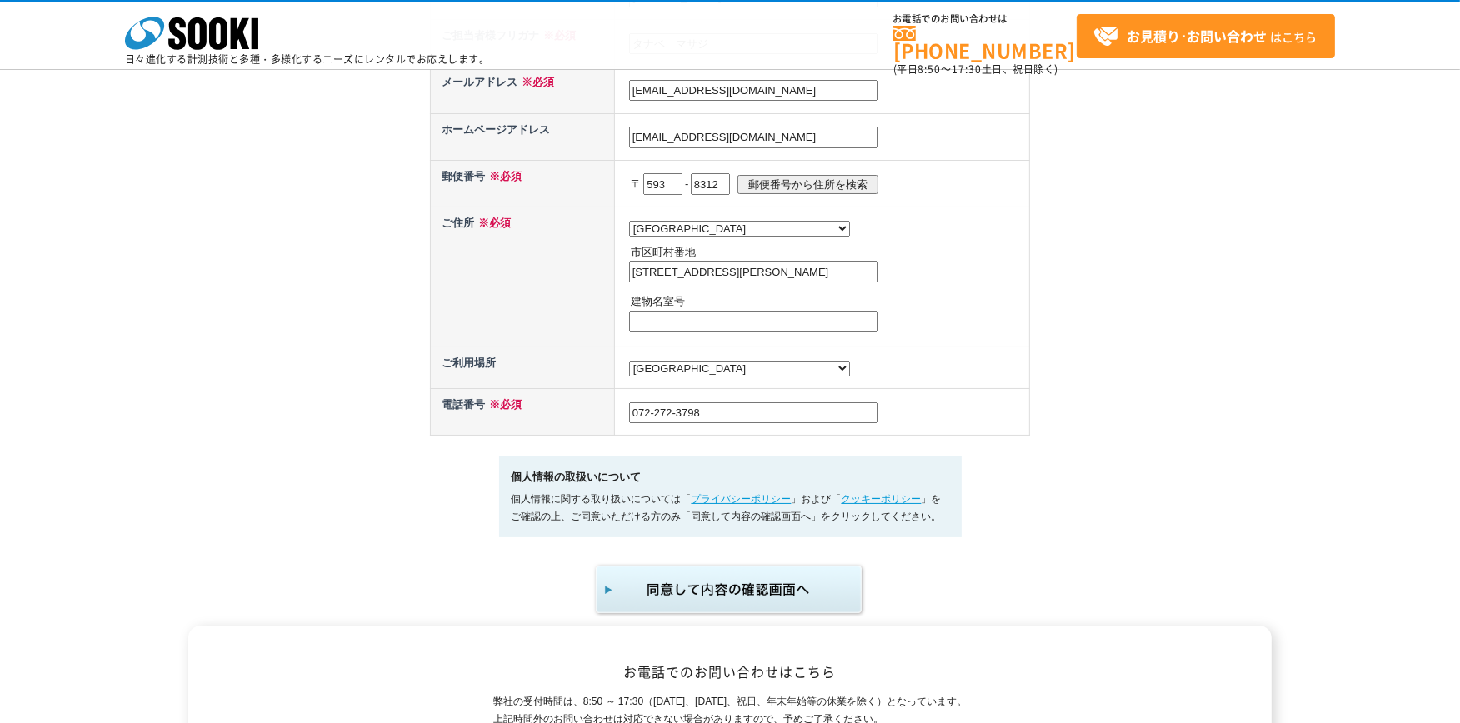
scroll to position [740, 0]
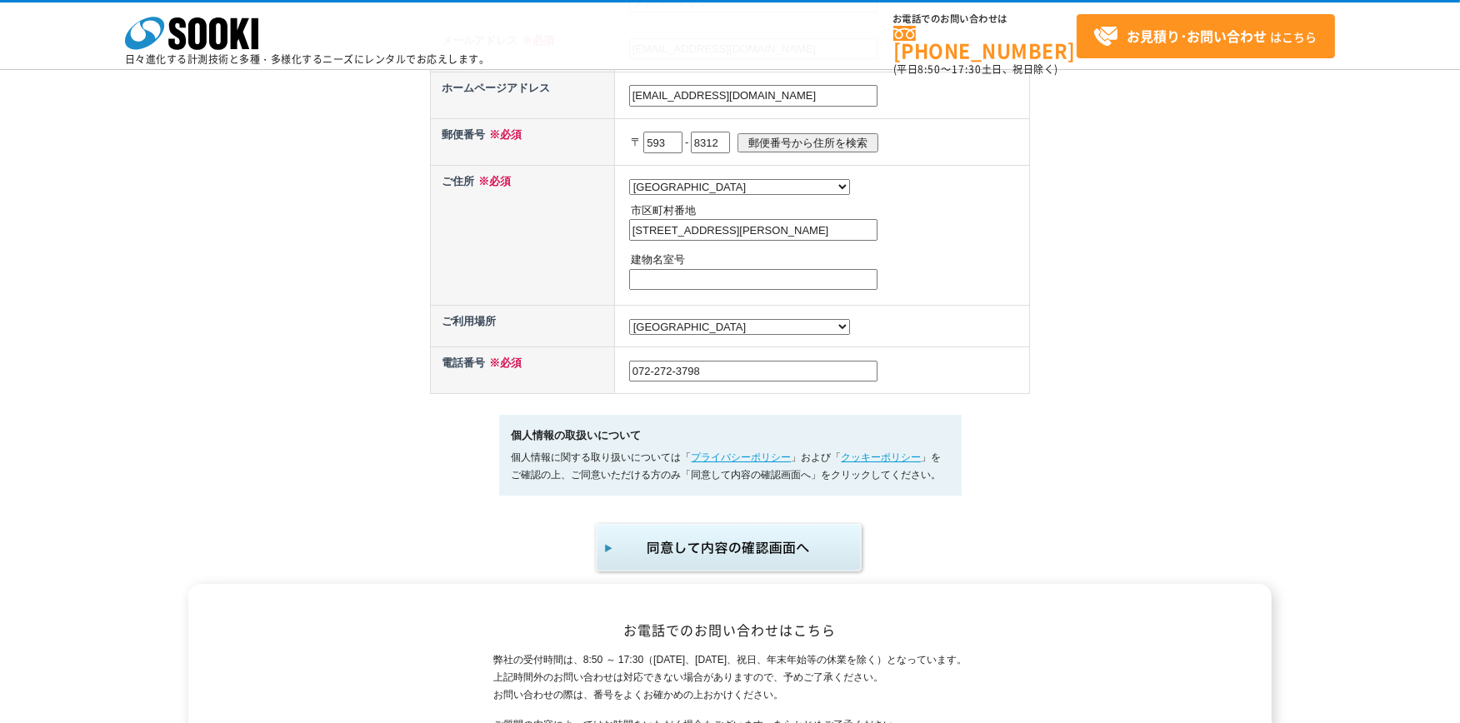
type textarea "お世話になります。 見積を作成のため、リース単価が知りたいです。 荷重測定器ラジオリンク・プラス RLP55T（0.01t/55t）シャックル付き のレンタル…"
click at [715, 532] on img "submit" at bounding box center [729, 548] width 273 height 55
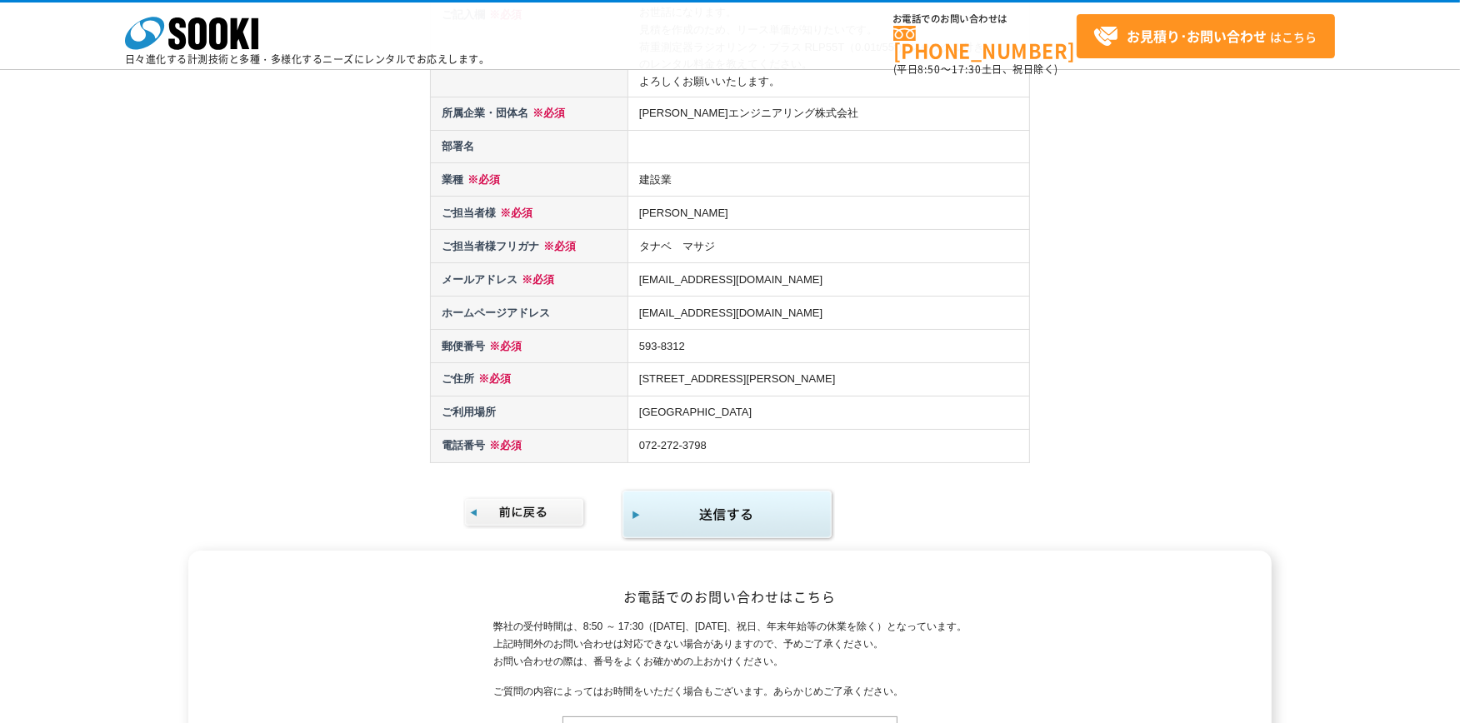
scroll to position [277, 0]
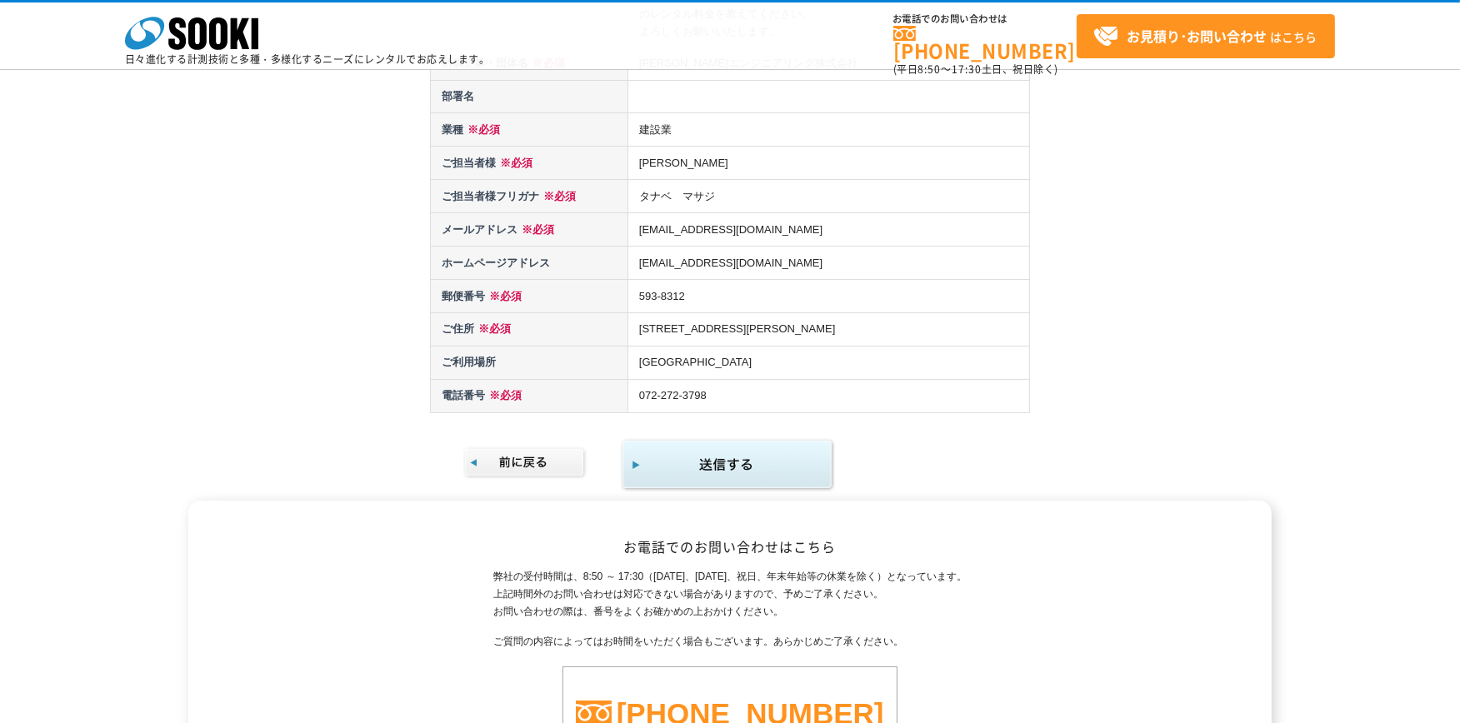
click at [703, 458] on img "submit" at bounding box center [728, 465] width 214 height 54
